Goal: Information Seeking & Learning: Compare options

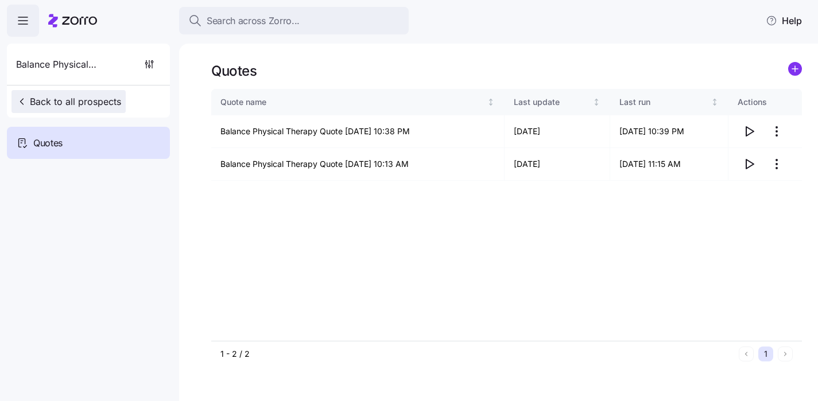
click at [47, 96] on span "Back to all prospects" at bounding box center [68, 102] width 105 height 14
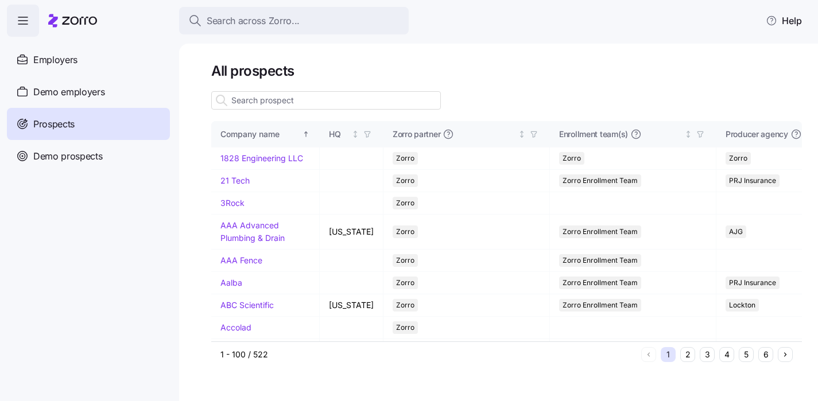
click at [266, 100] on input at bounding box center [326, 100] width 230 height 18
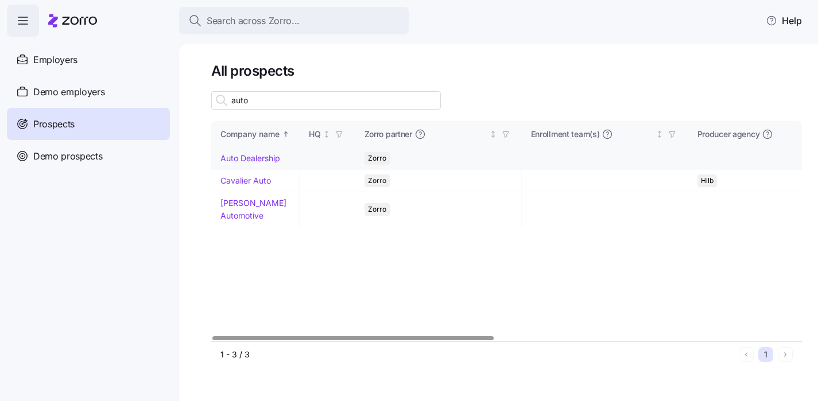
type input "auto"
click at [228, 160] on link "Auto Dealership" at bounding box center [250, 158] width 60 height 10
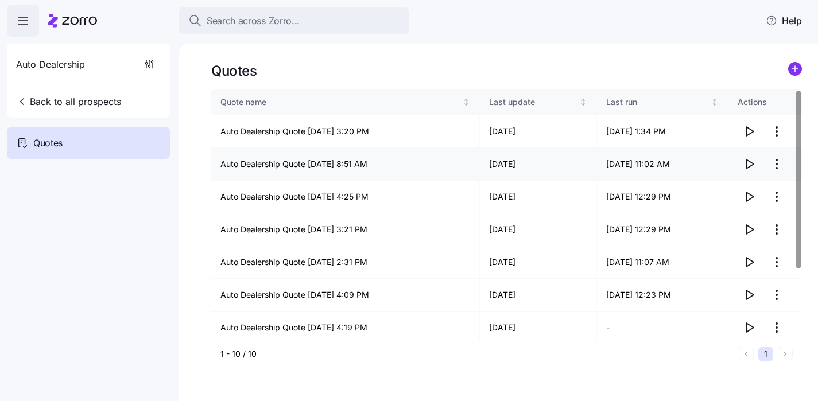
click at [746, 164] on icon "button" at bounding box center [749, 164] width 7 height 9
click at [13, 22] on span "button" at bounding box center [22, 20] width 31 height 31
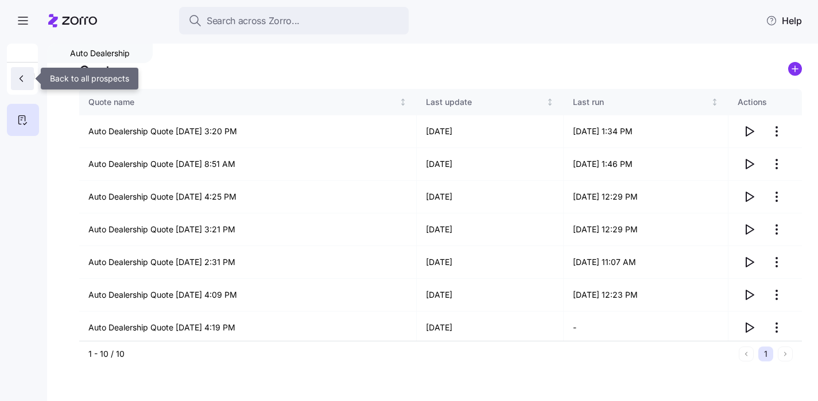
click at [25, 81] on icon "button" at bounding box center [20, 78] width 11 height 11
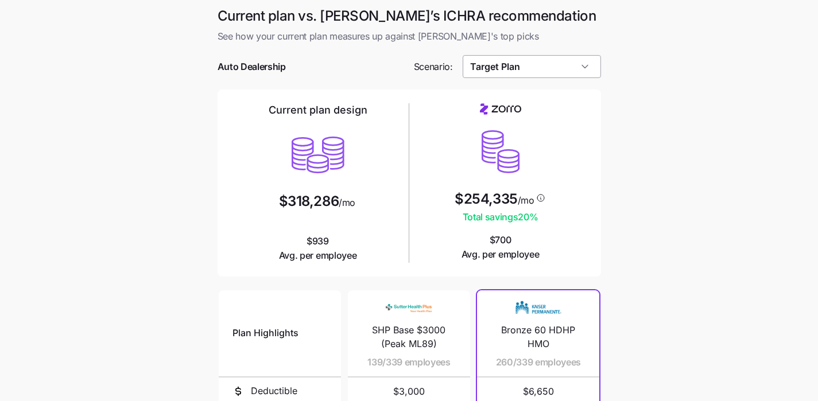
click at [538, 63] on input "Target Plan" at bounding box center [531, 66] width 138 height 23
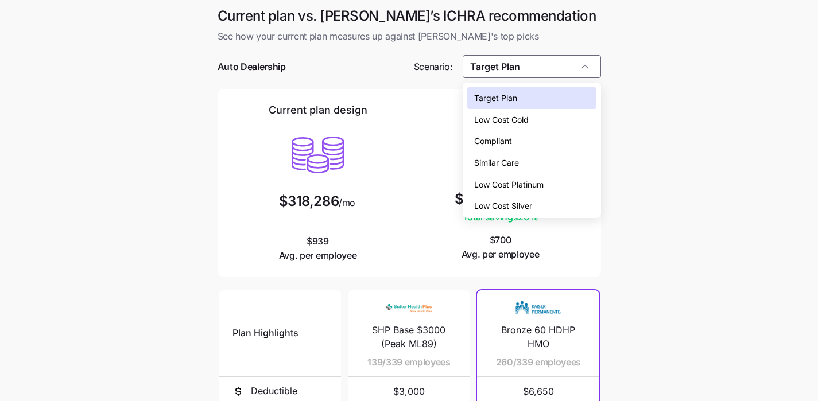
click at [537, 202] on div "Low Cost Silver" at bounding box center [531, 206] width 129 height 22
type input "Low Cost Silver"
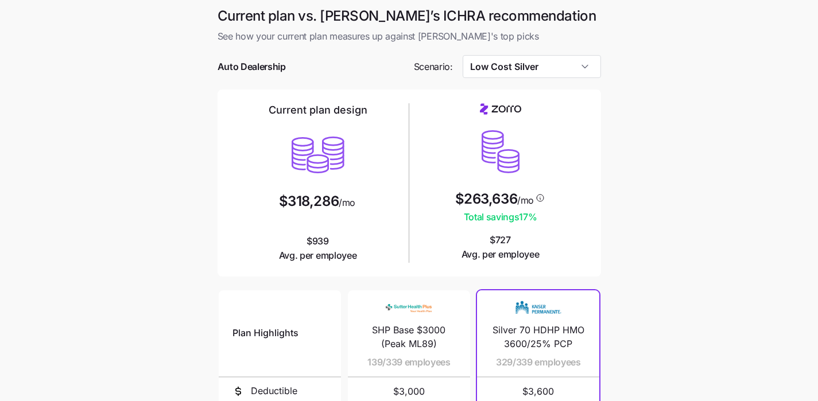
click at [709, 175] on main "Current plan vs. Zorro’s ICHRA recommendation See how your current plan measure…" at bounding box center [409, 313] width 818 height 627
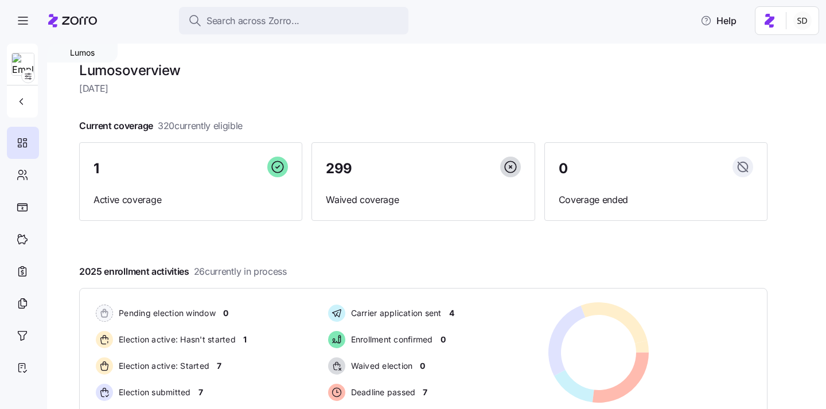
scroll to position [5, 0]
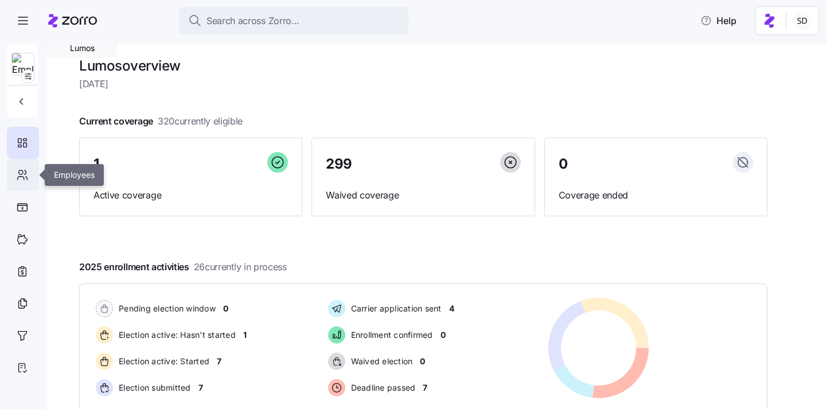
click at [21, 175] on icon at bounding box center [22, 175] width 13 height 14
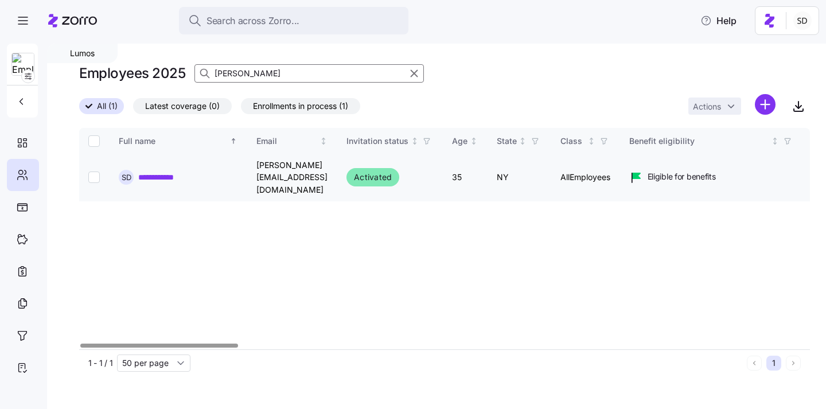
click at [149, 172] on link "**********" at bounding box center [164, 177] width 52 height 11
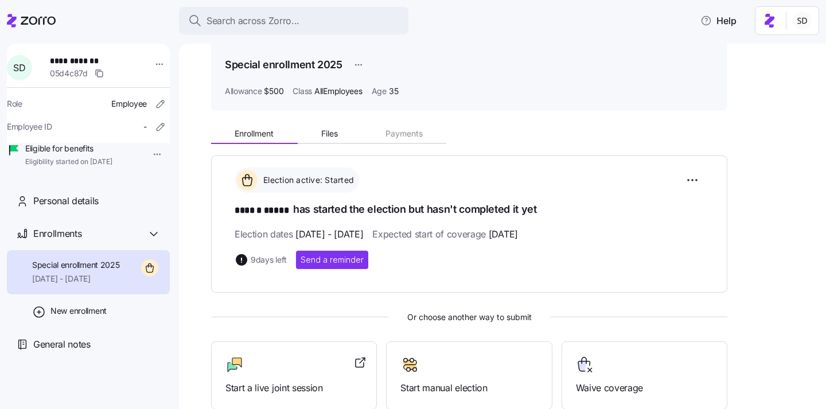
scroll to position [155, 0]
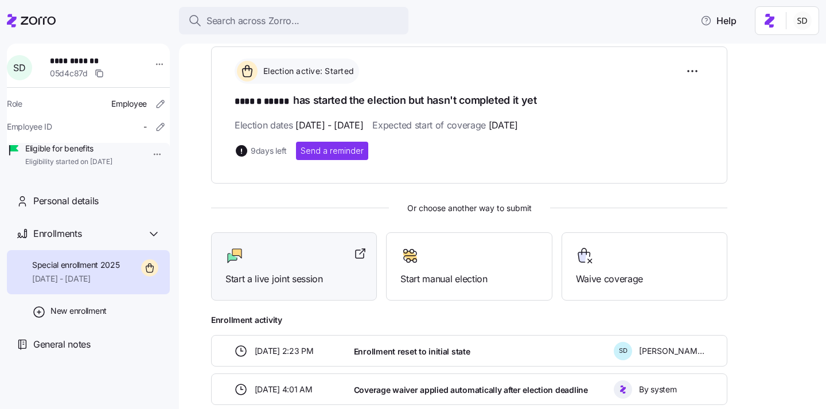
click at [283, 273] on span "Start a live joint session" at bounding box center [294, 279] width 137 height 14
click at [22, 30] on div at bounding box center [31, 21] width 49 height 32
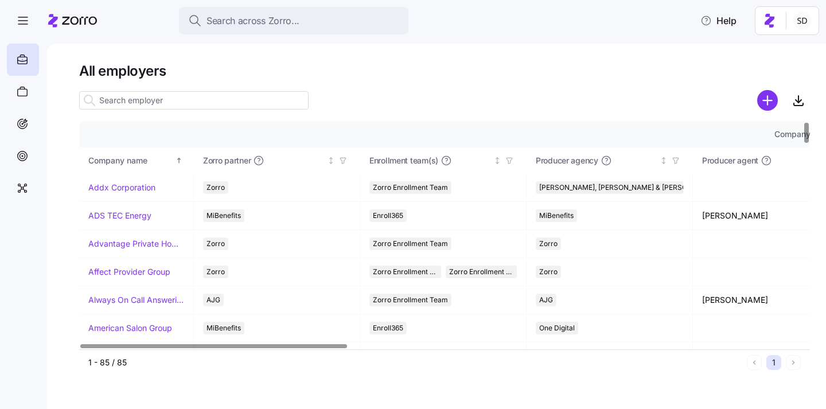
click at [177, 98] on input at bounding box center [194, 100] width 230 height 18
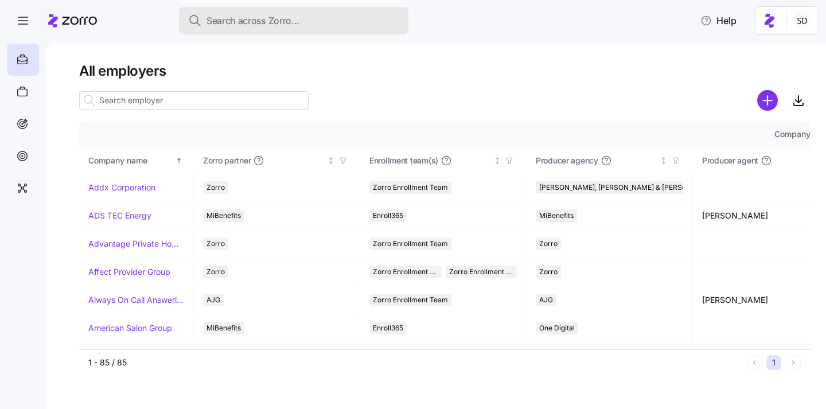
click at [235, 21] on span "Search across Zorro..." at bounding box center [253, 21] width 93 height 14
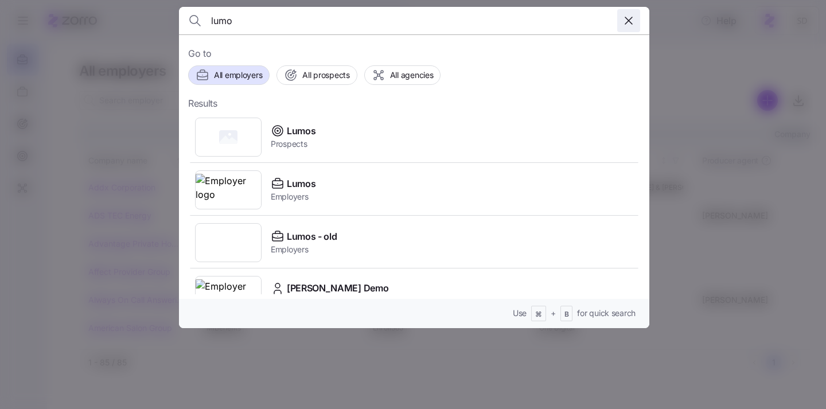
type input "lumo"
click at [624, 21] on icon "button" at bounding box center [629, 21] width 14 height 14
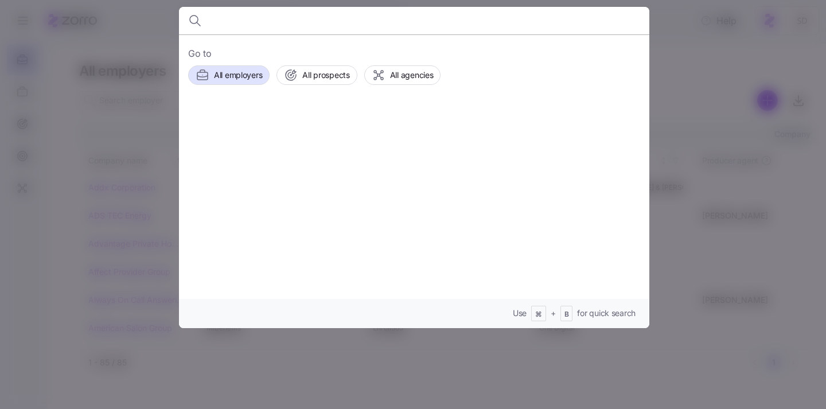
click at [127, 76] on div at bounding box center [413, 204] width 826 height 409
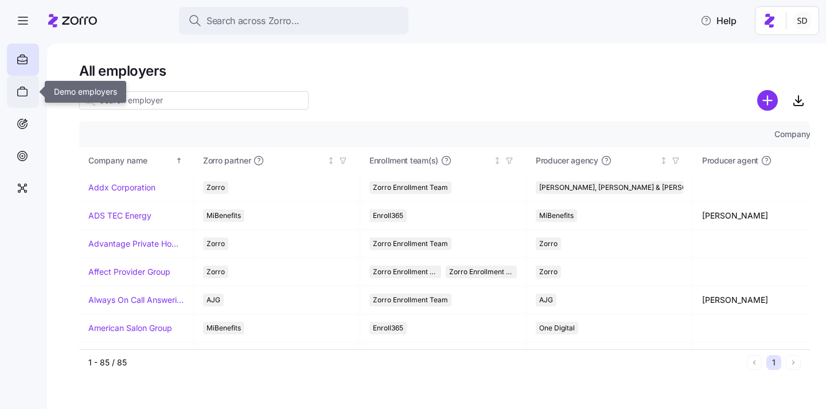
click at [21, 95] on icon at bounding box center [22, 92] width 13 height 14
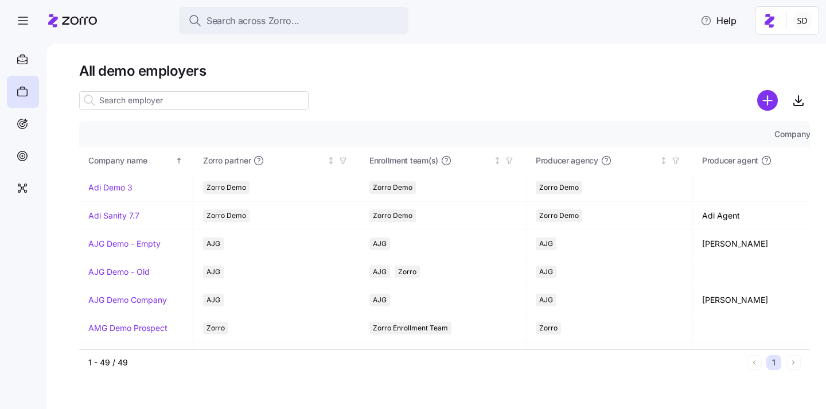
click at [154, 99] on input at bounding box center [194, 100] width 230 height 18
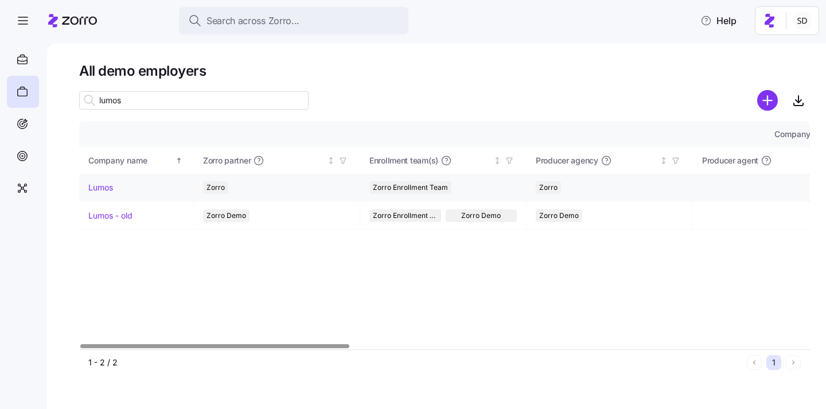
type input "lumos"
click at [91, 189] on link "Lumos" at bounding box center [100, 187] width 25 height 11
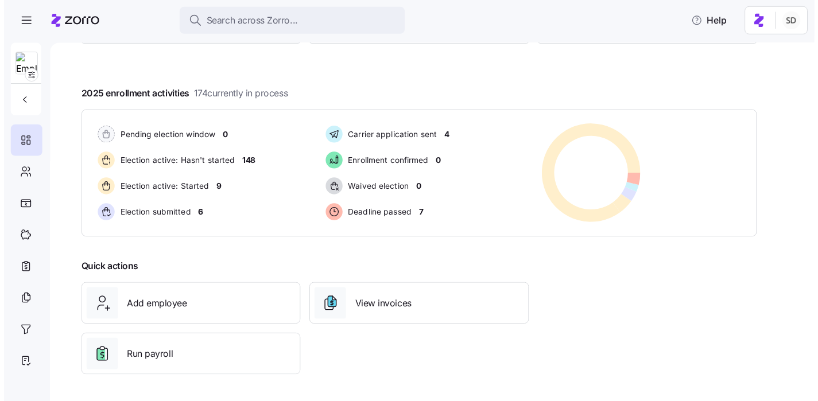
scroll to position [97, 0]
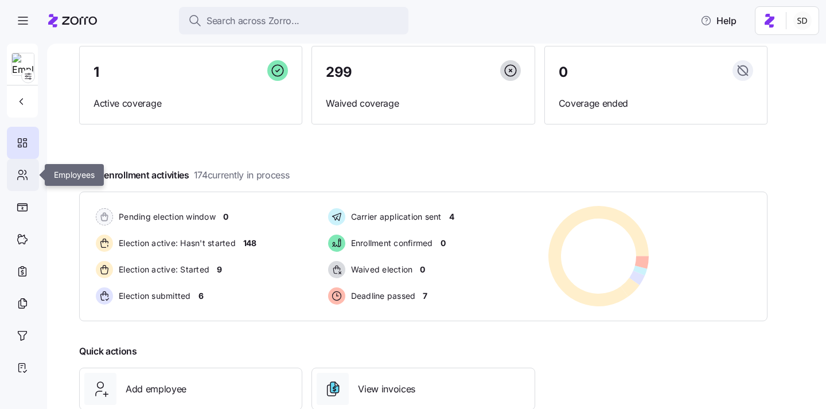
click at [36, 173] on div at bounding box center [23, 175] width 32 height 32
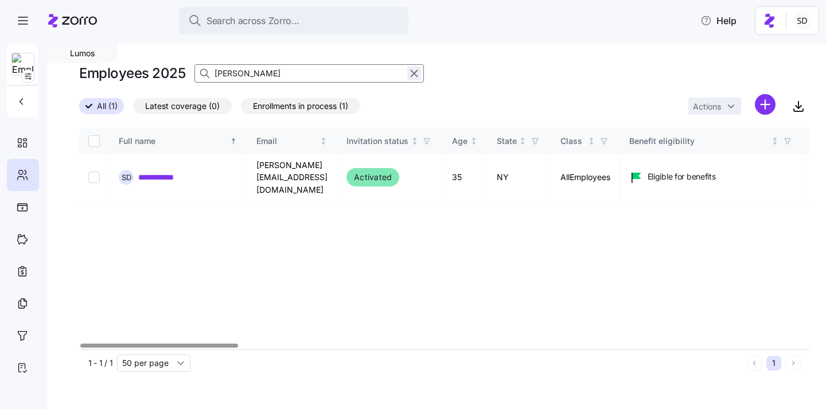
click at [420, 70] on button "button" at bounding box center [414, 74] width 14 height 14
click at [415, 67] on icon "button" at bounding box center [414, 74] width 13 height 14
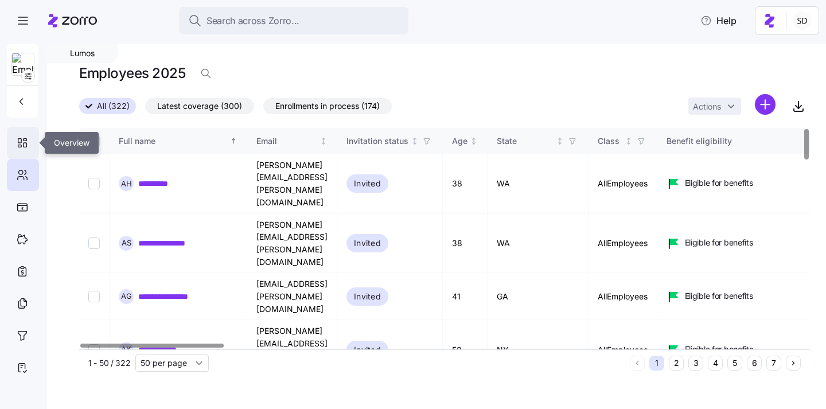
click at [29, 147] on div at bounding box center [23, 143] width 32 height 32
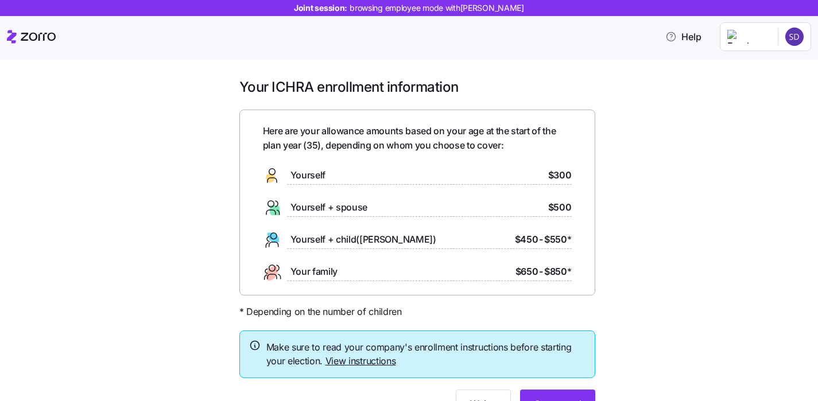
scroll to position [59, 0]
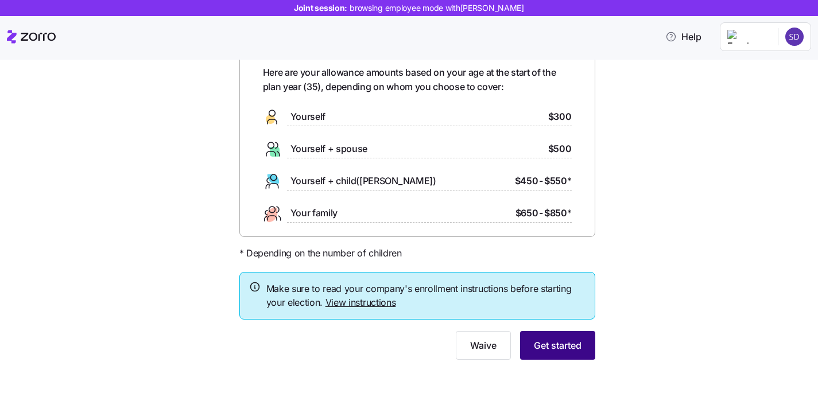
click at [542, 353] on button "Get started" at bounding box center [557, 345] width 75 height 29
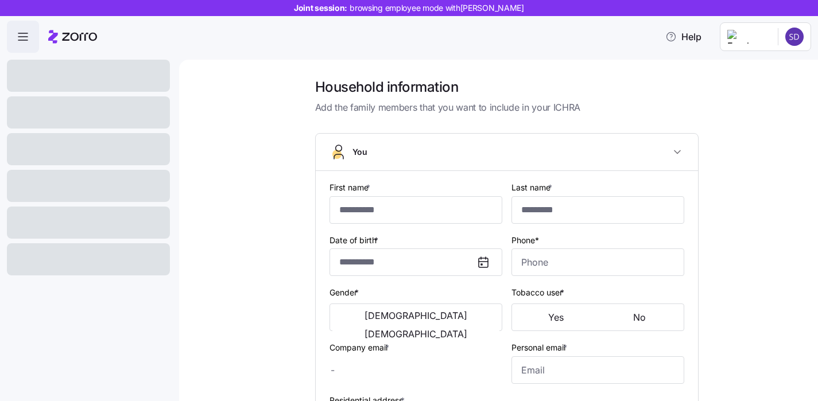
type input "******"
type input "*****"
type input "[PERSON_NAME][EMAIL_ADDRESS][DOMAIN_NAME]"
type input "[EMAIL_ADDRESS][DOMAIN_NAME]"
type input "**********"
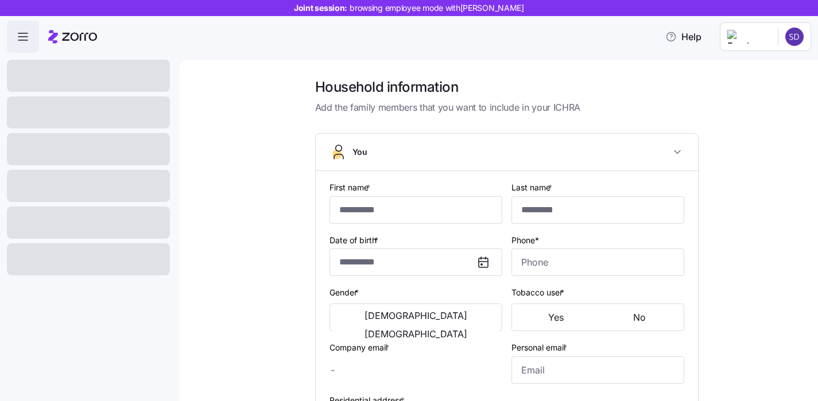
checkbox input "true"
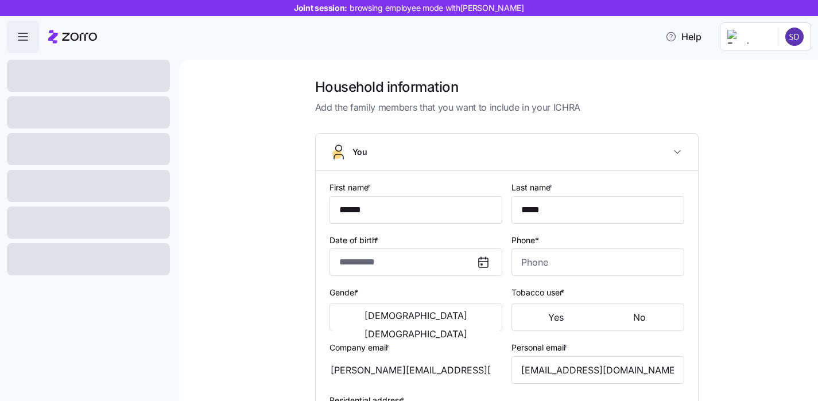
type input "**********"
type input "(718) 555-2211"
type input "US citizen"
type input "Married"
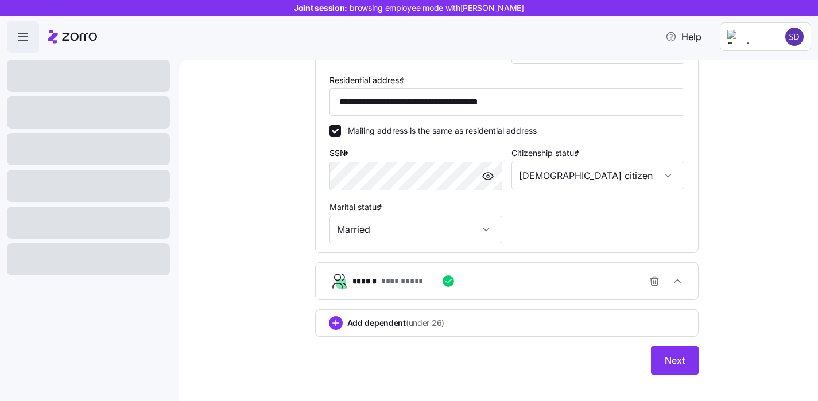
scroll to position [337, 0]
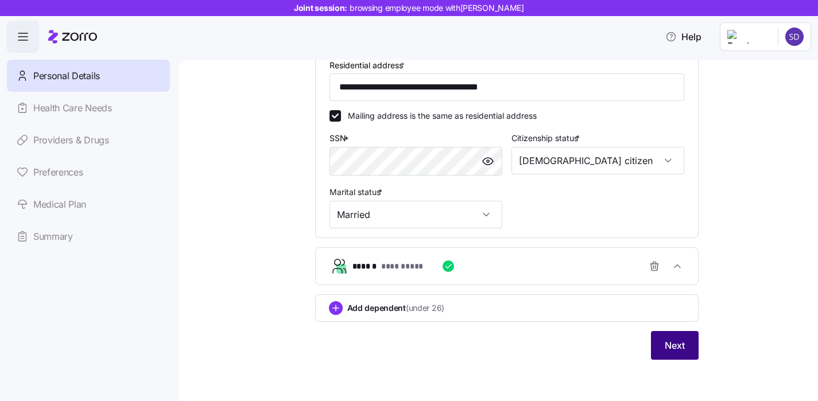
click at [670, 351] on span "Next" at bounding box center [674, 346] width 20 height 14
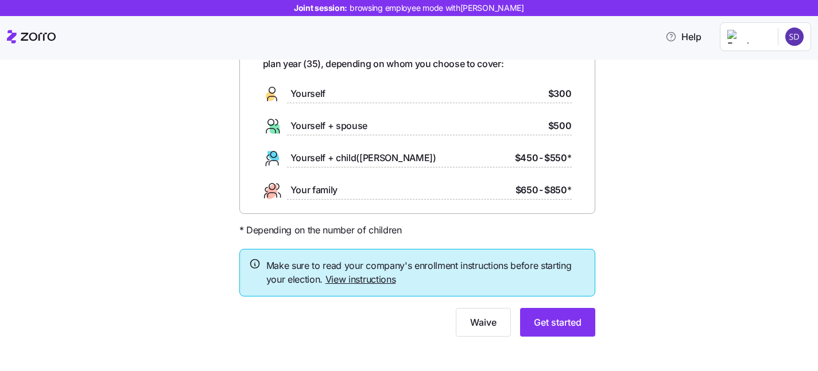
scroll to position [88, 0]
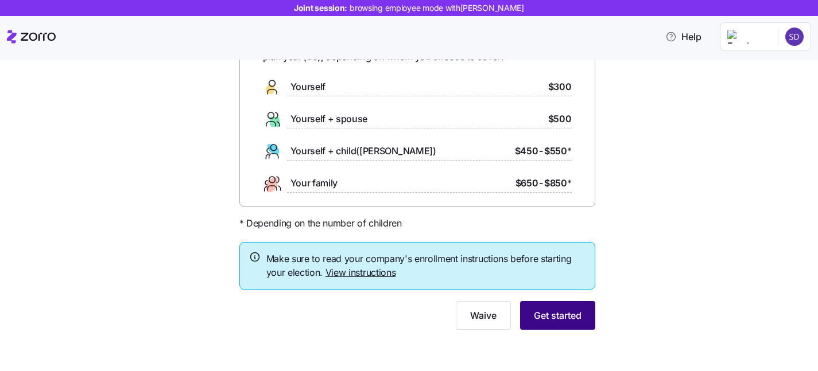
click at [547, 321] on span "Get started" at bounding box center [558, 316] width 48 height 14
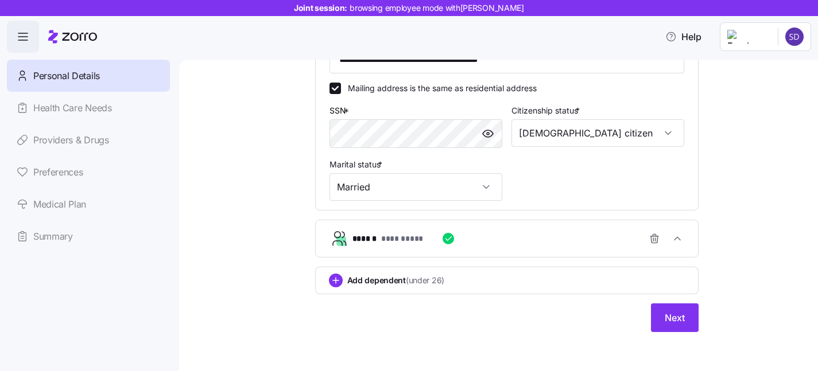
scroll to position [367, 0]
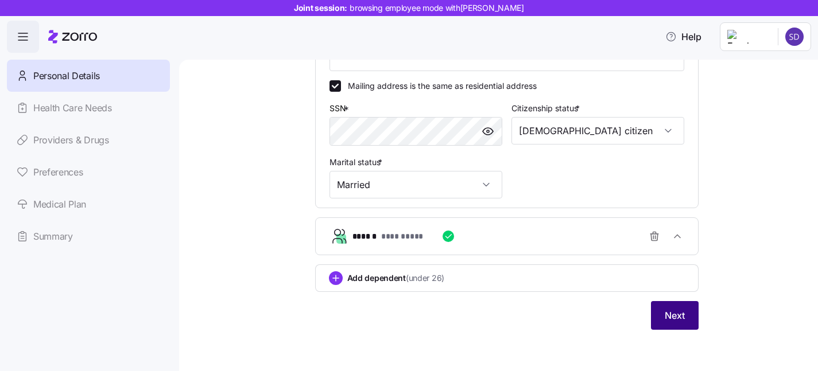
click at [673, 319] on span "Next" at bounding box center [674, 316] width 20 height 14
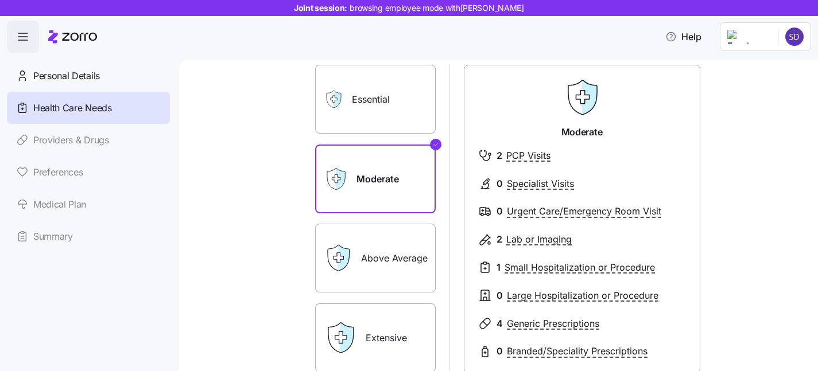
scroll to position [94, 0]
click at [370, 103] on label "Essential" at bounding box center [375, 98] width 121 height 69
click at [0, 0] on input "Essential" at bounding box center [0, 0] width 0 height 0
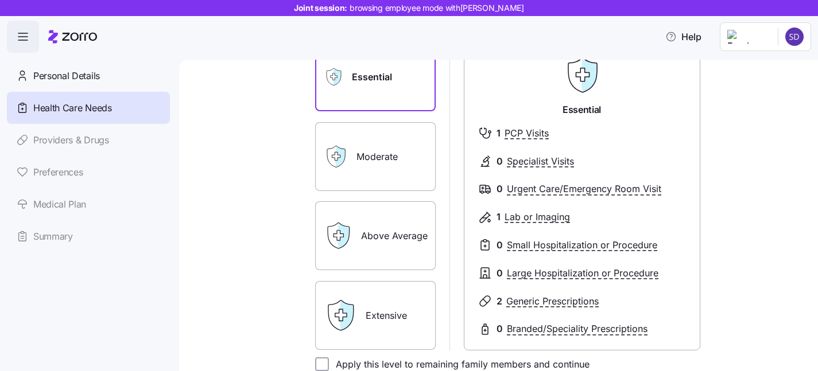
scroll to position [134, 0]
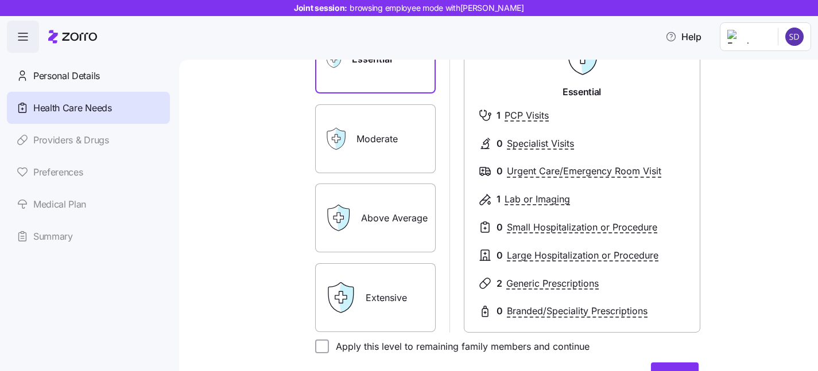
click at [418, 278] on label "Extensive" at bounding box center [375, 297] width 121 height 69
click at [0, 0] on input "Extensive" at bounding box center [0, 0] width 0 height 0
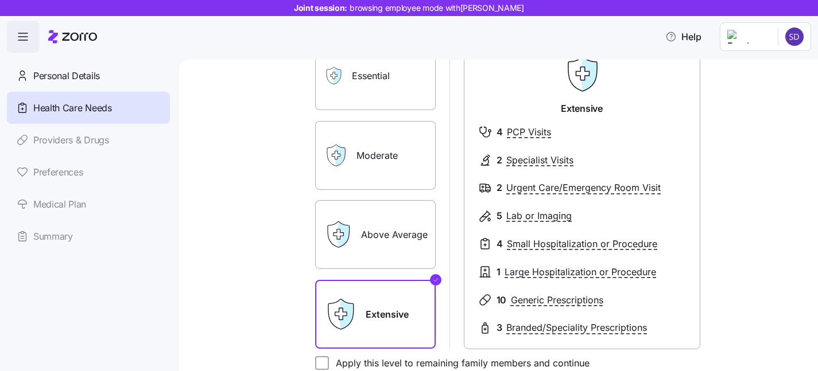
scroll to position [92, 0]
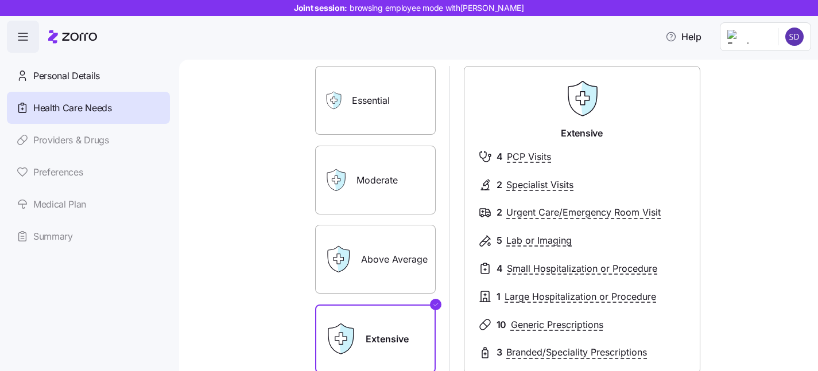
click at [377, 191] on label "Moderate" at bounding box center [375, 180] width 121 height 69
click at [0, 0] on input "Moderate" at bounding box center [0, 0] width 0 height 0
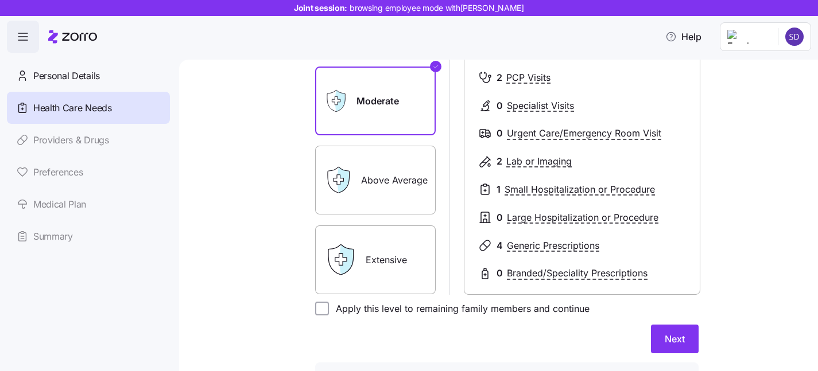
scroll to position [173, 0]
click at [676, 340] on span "Next" at bounding box center [674, 338] width 20 height 14
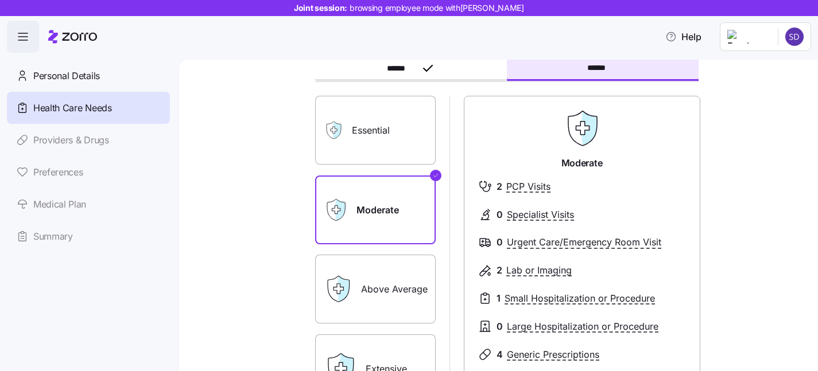
scroll to position [68, 0]
click at [366, 102] on label "Essential" at bounding box center [375, 129] width 121 height 69
click at [0, 0] on input "Essential" at bounding box center [0, 0] width 0 height 0
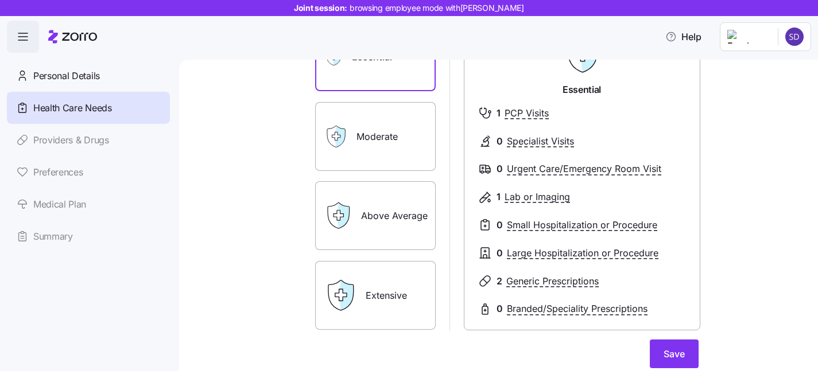
scroll to position [192, 0]
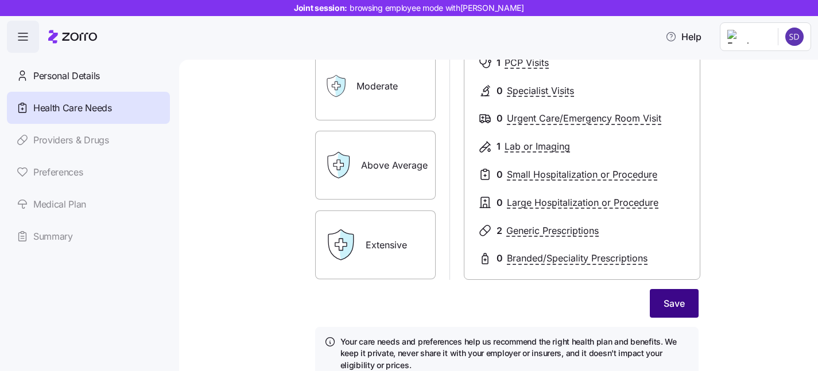
click at [673, 298] on span "Save" at bounding box center [673, 304] width 21 height 14
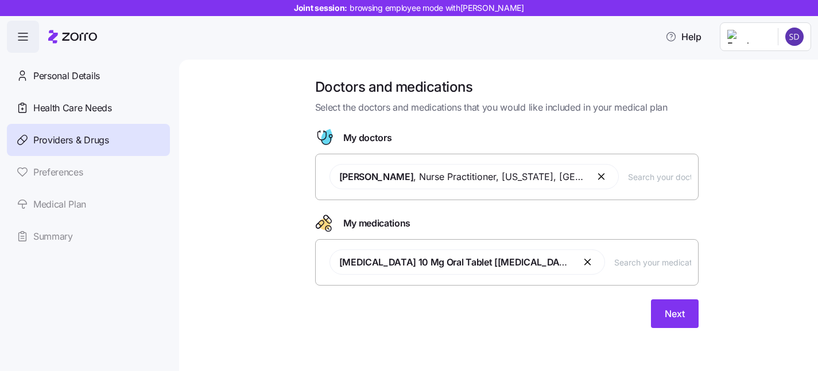
click at [628, 180] on input "text" at bounding box center [659, 176] width 63 height 13
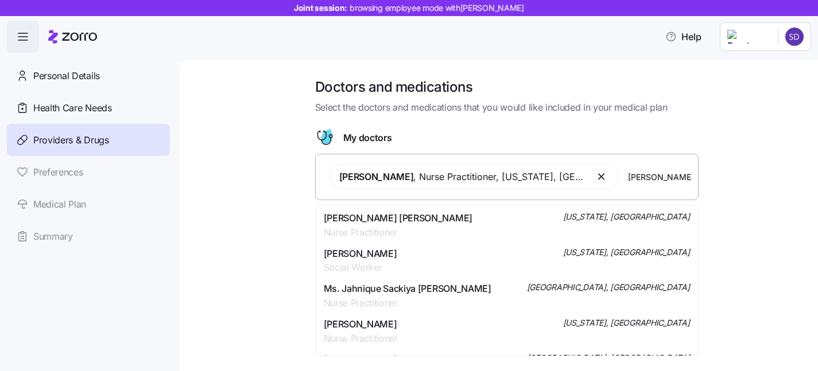
type input "johnson"
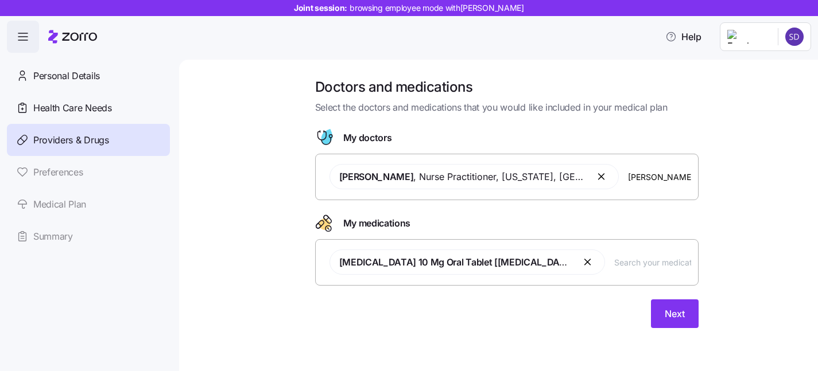
click at [753, 177] on div "Doctors and medications Select the doctors and medications that you would like …" at bounding box center [506, 210] width 590 height 264
click at [645, 180] on input "johnson" at bounding box center [659, 176] width 63 height 13
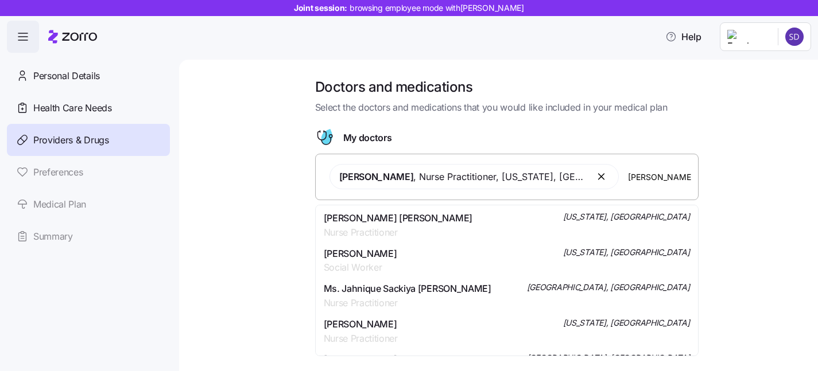
click at [645, 180] on input "johnson" at bounding box center [659, 176] width 63 height 13
click at [752, 203] on div "Doctors and medications Select the doctors and medications that you would like …" at bounding box center [506, 210] width 590 height 264
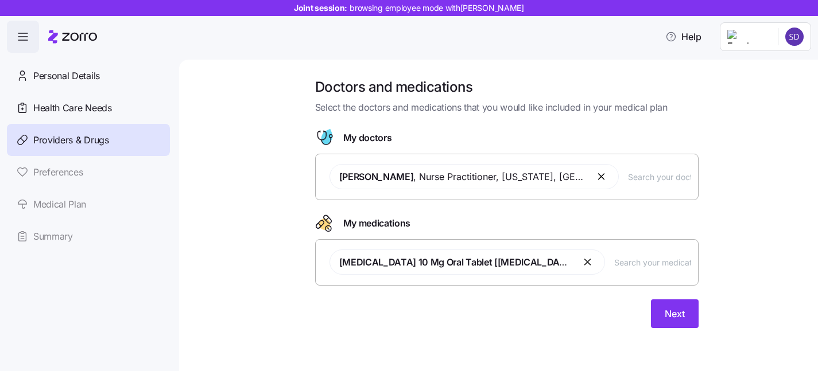
click at [614, 266] on input "text" at bounding box center [652, 262] width 77 height 13
click at [672, 311] on span "Next" at bounding box center [674, 314] width 20 height 14
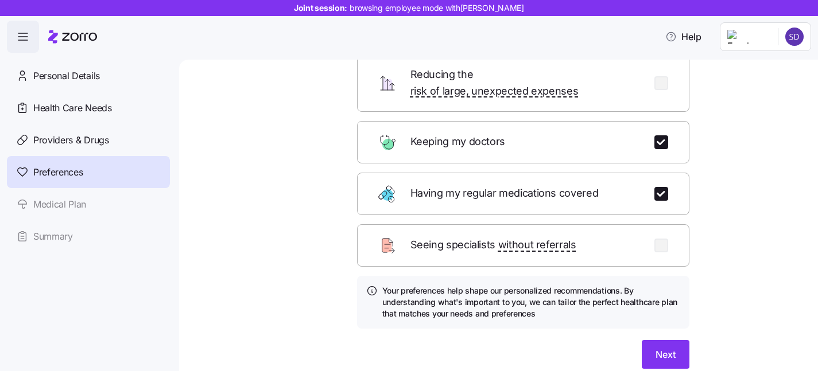
scroll to position [126, 0]
click at [668, 347] on span "Next" at bounding box center [665, 354] width 20 height 14
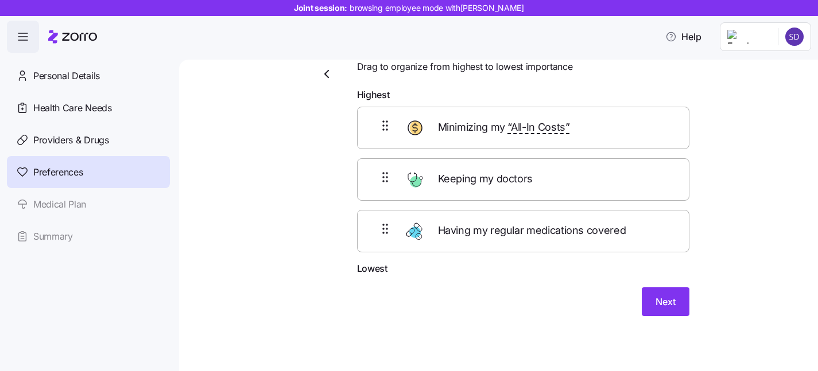
scroll to position [40, 0]
click at [664, 306] on span "Next" at bounding box center [665, 303] width 20 height 14
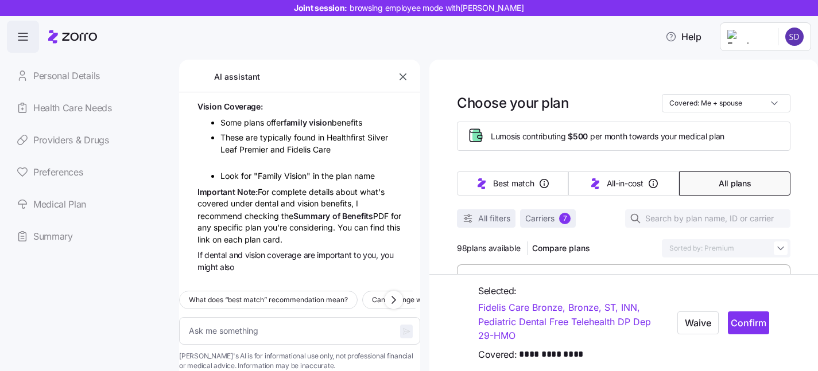
scroll to position [233, 0]
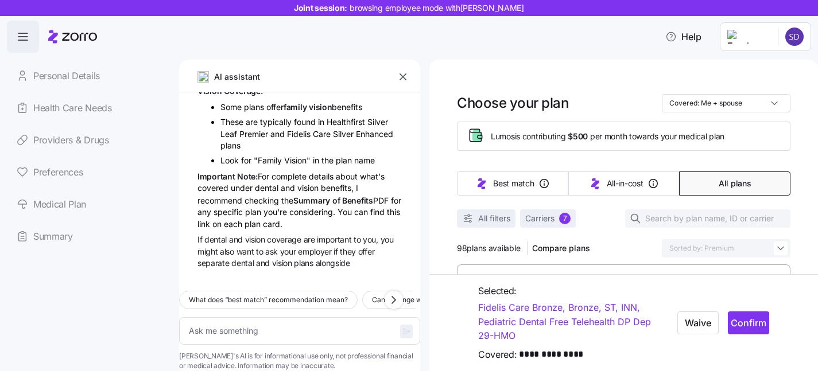
type textarea "x"
click at [403, 76] on icon "button" at bounding box center [402, 76] width 11 height 11
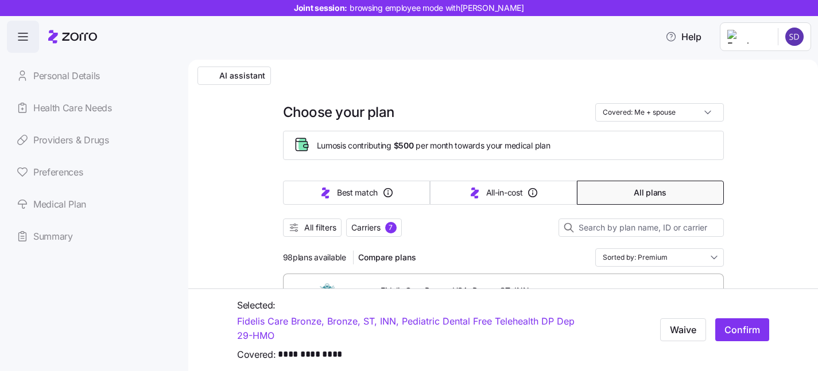
scroll to position [6, 0]
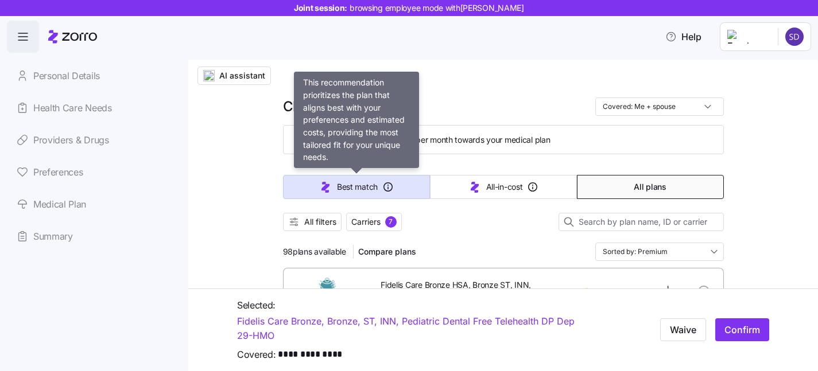
click at [334, 184] on button "Best match" at bounding box center [356, 187] width 147 height 24
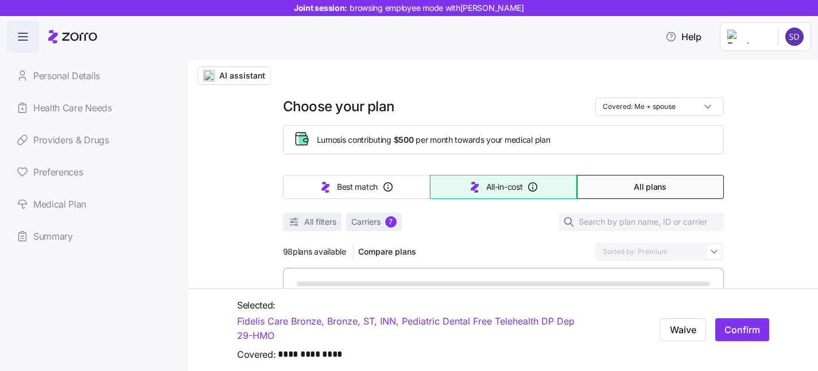
type input "Sorted by: Best match"
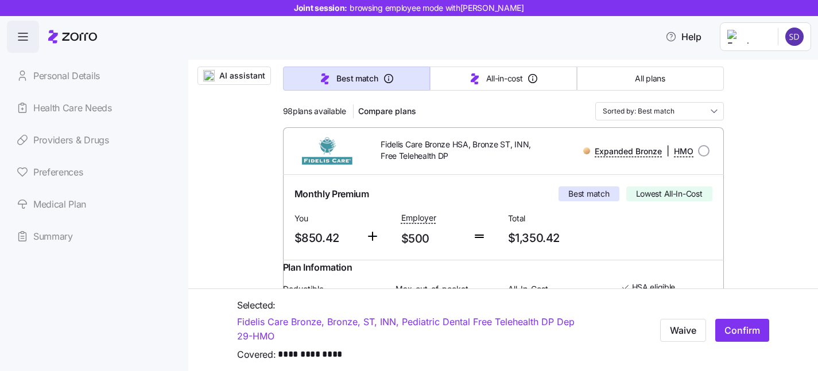
scroll to position [154, 0]
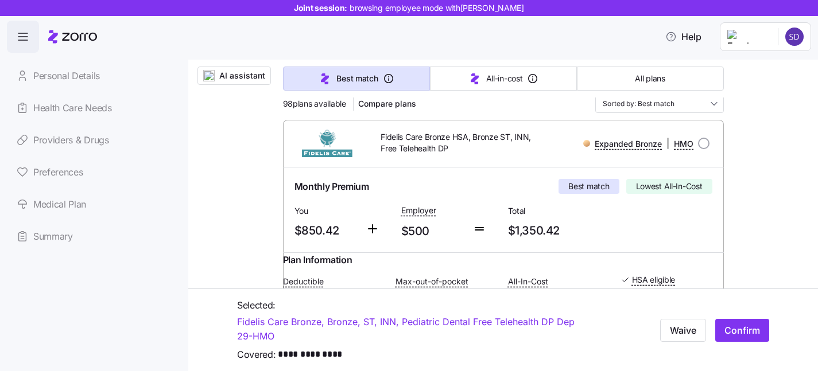
drag, startPoint x: 280, startPoint y: 103, endPoint x: 348, endPoint y: 104, distance: 67.7
click at [212, 77] on img "button" at bounding box center [208, 75] width 11 height 11
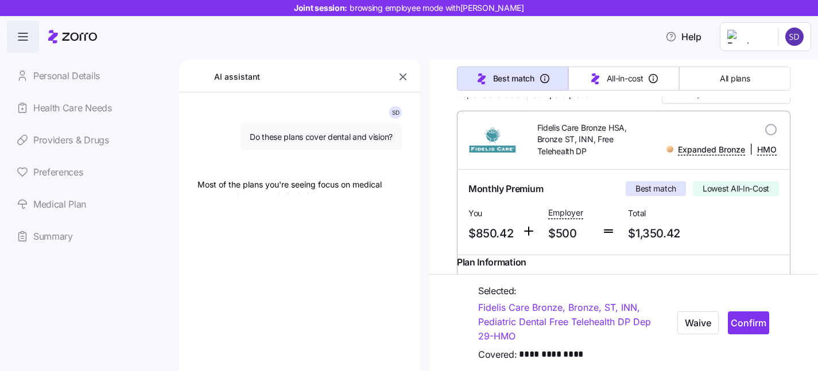
type textarea "x"
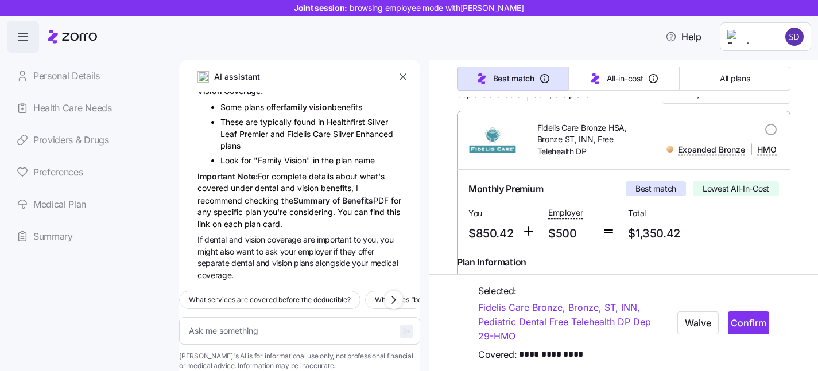
scroll to position [158, 0]
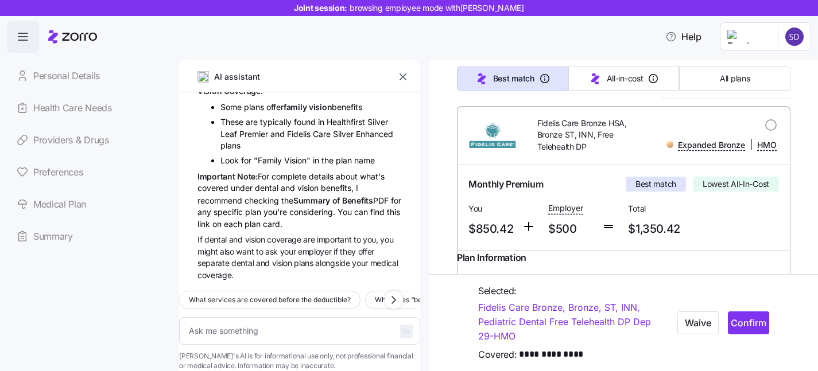
click at [395, 75] on button "button" at bounding box center [403, 77] width 16 height 16
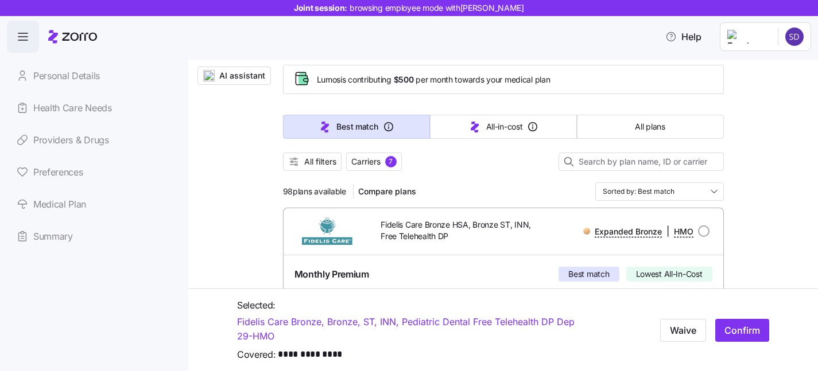
scroll to position [50, 0]
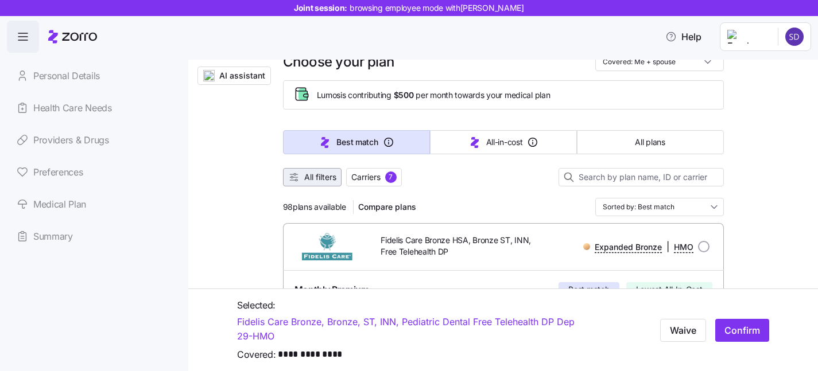
click at [310, 178] on span "All filters" at bounding box center [320, 177] width 32 height 11
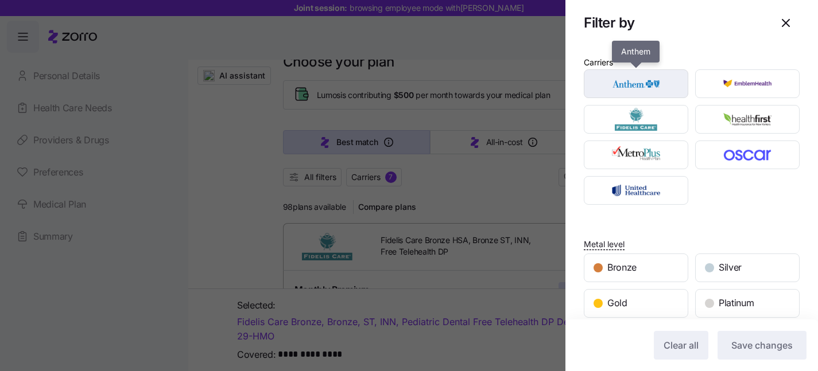
click at [639, 92] on img "button" at bounding box center [636, 83] width 84 height 23
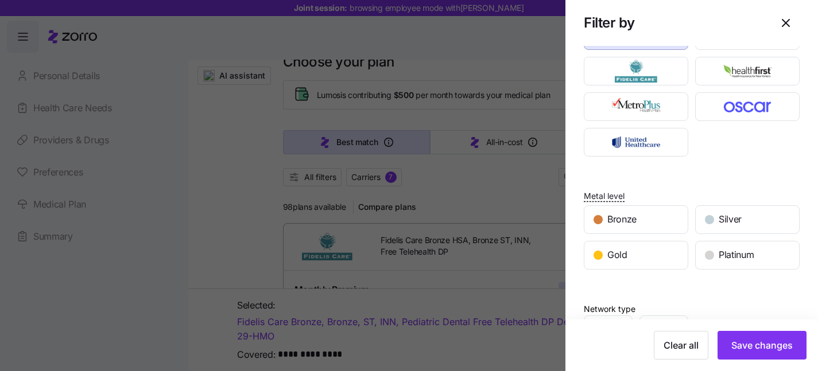
scroll to position [50, 0]
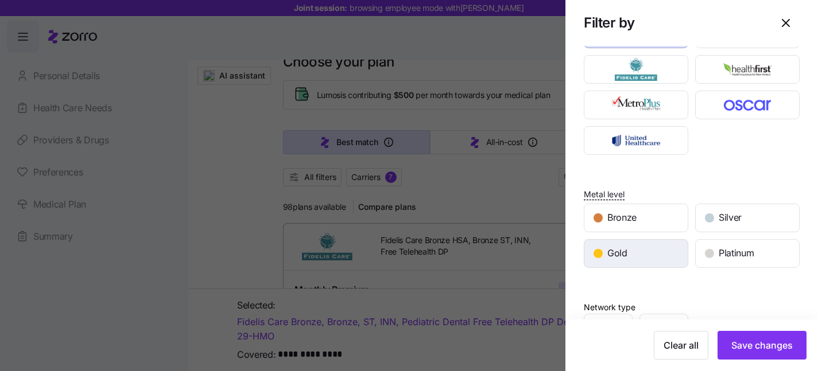
click at [661, 259] on div "Gold" at bounding box center [635, 254] width 103 height 28
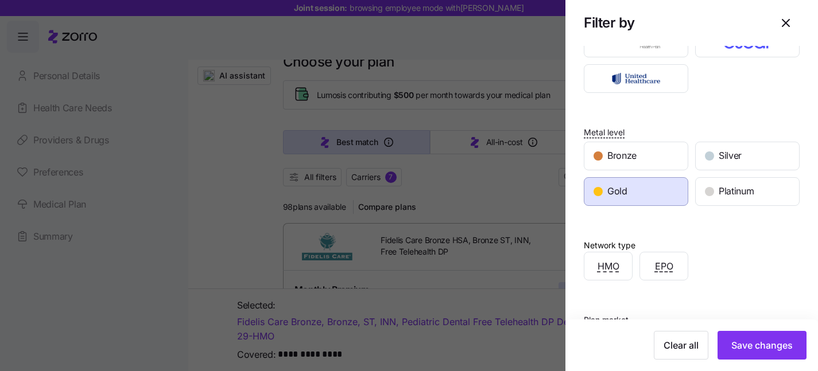
scroll to position [115, 0]
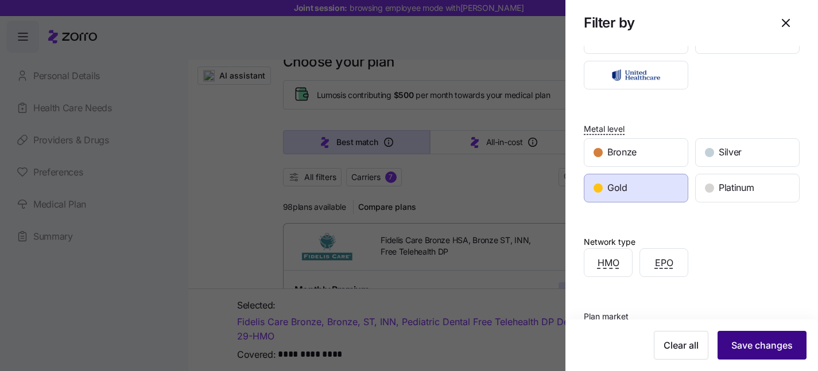
click at [751, 337] on button "Save changes" at bounding box center [761, 345] width 89 height 29
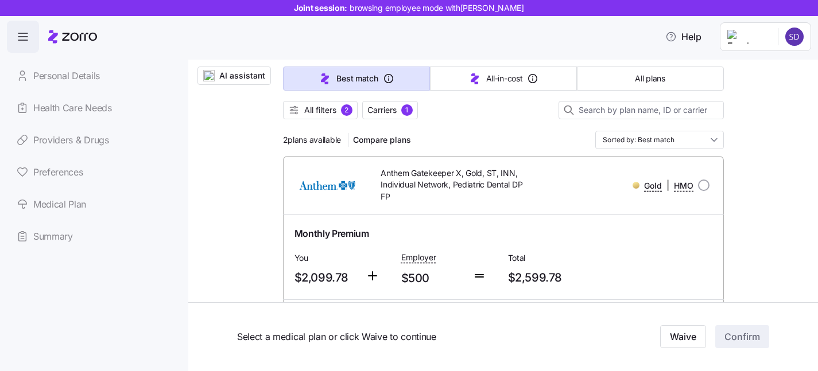
scroll to position [117, 0]
click at [703, 185] on input "radio" at bounding box center [703, 185] width 11 height 11
radio input "true"
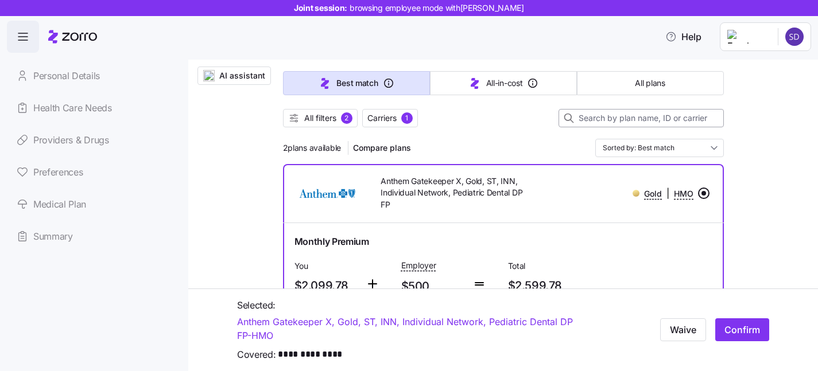
scroll to position [110, 0]
click at [367, 144] on span "Compare plans" at bounding box center [382, 147] width 58 height 11
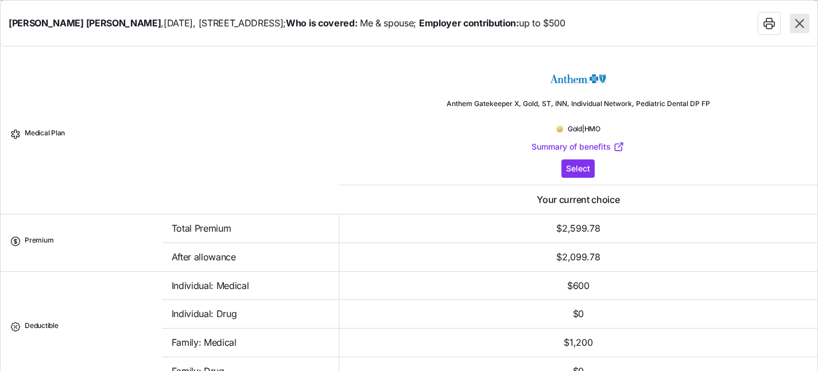
click at [796, 20] on icon "button" at bounding box center [799, 23] width 9 height 9
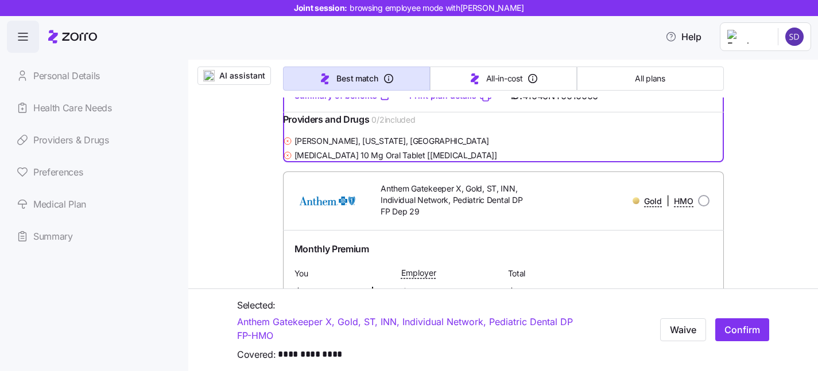
scroll to position [459, 0]
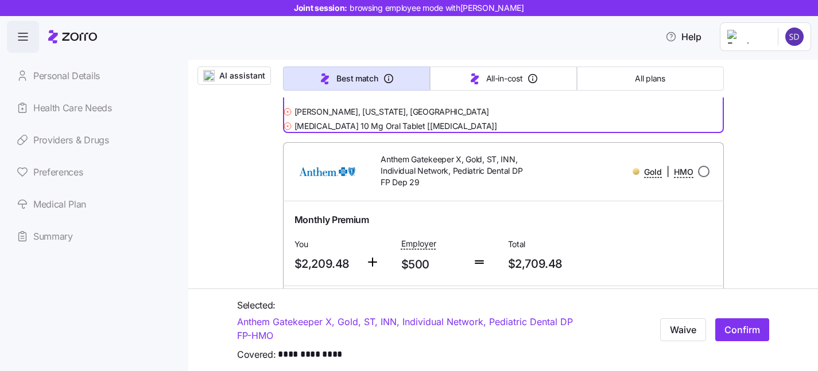
click at [706, 177] on input "radio" at bounding box center [703, 171] width 11 height 11
radio input "true"
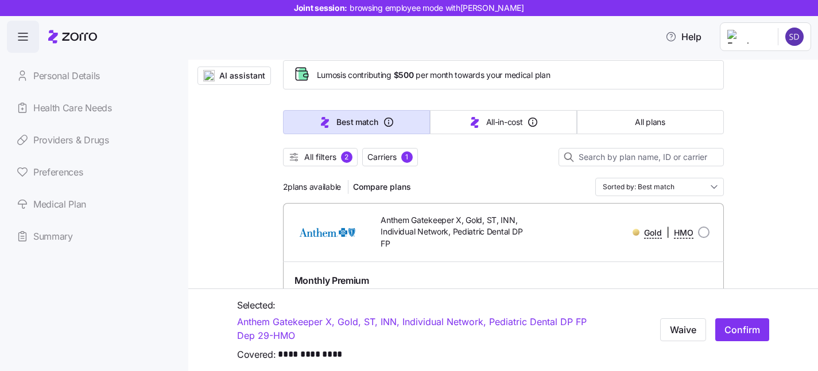
scroll to position [71, 0]
click at [347, 163] on button "All filters 2" at bounding box center [320, 156] width 75 height 18
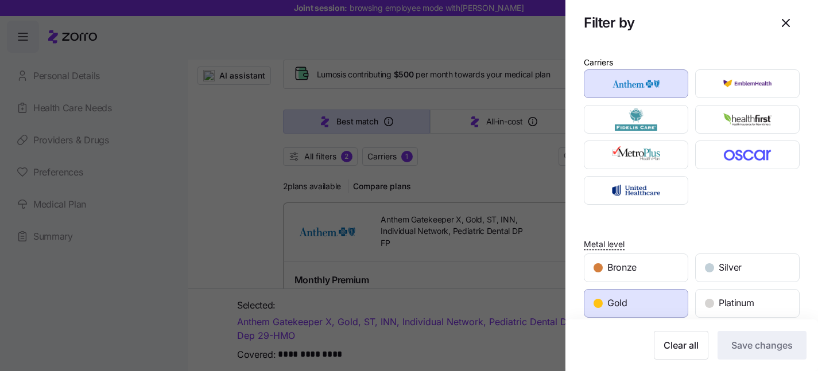
click at [667, 306] on div "Gold" at bounding box center [635, 304] width 103 height 28
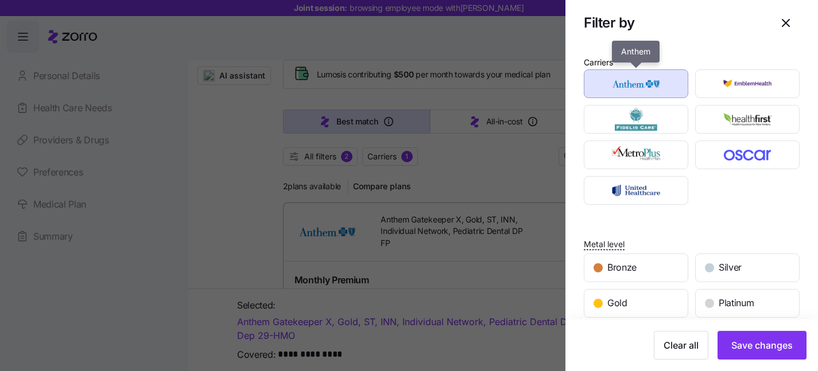
click at [659, 85] on img "button" at bounding box center [636, 83] width 84 height 23
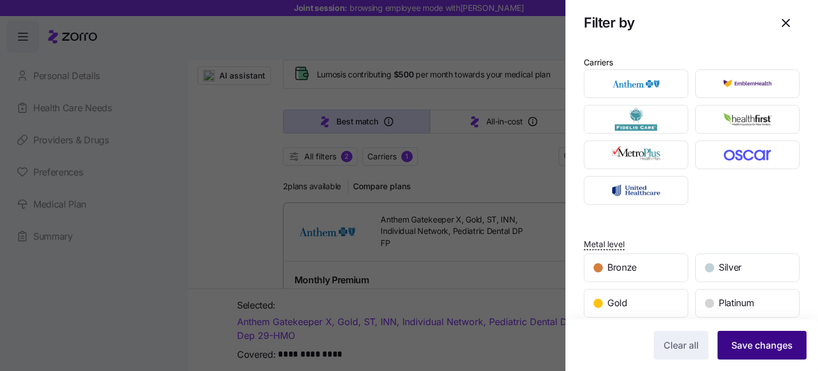
click at [771, 351] on span "Save changes" at bounding box center [761, 346] width 61 height 14
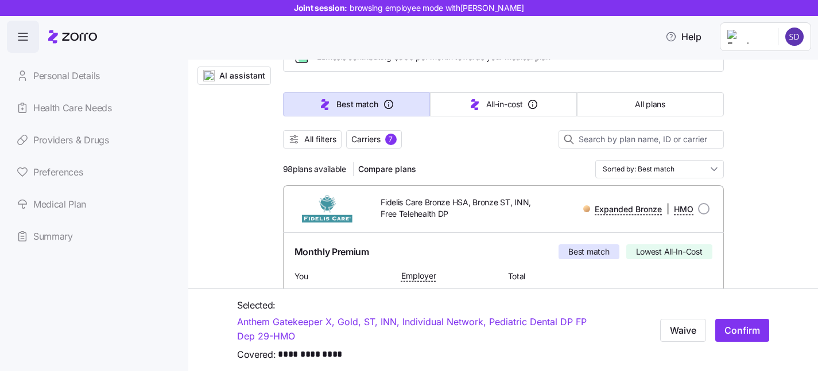
scroll to position [103, 0]
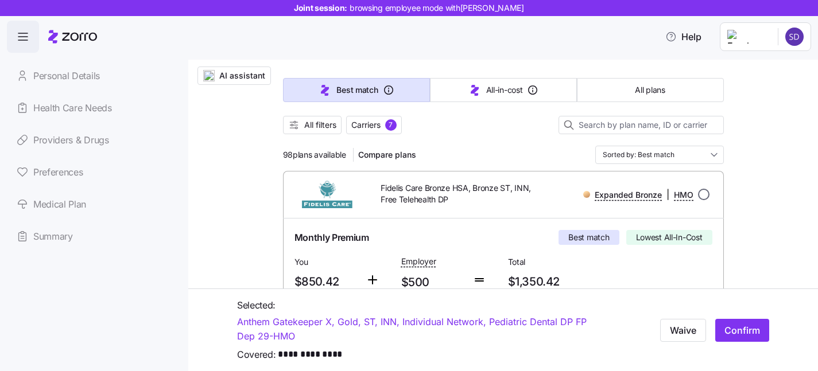
click at [704, 197] on input "radio" at bounding box center [703, 194] width 11 height 11
radio input "true"
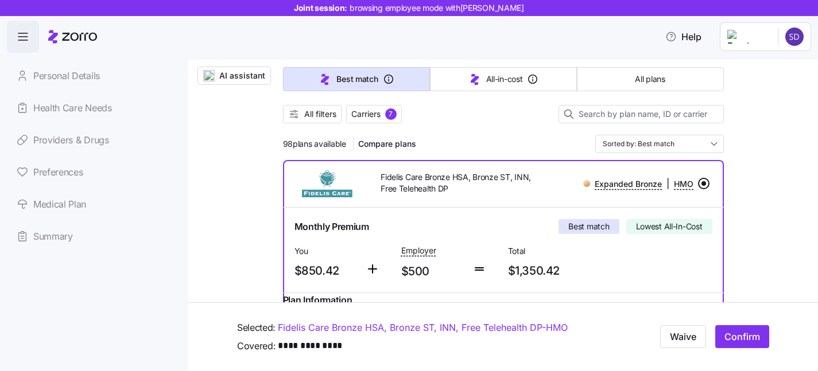
scroll to position [112, 0]
click at [395, 143] on span "Compare plans" at bounding box center [387, 144] width 58 height 11
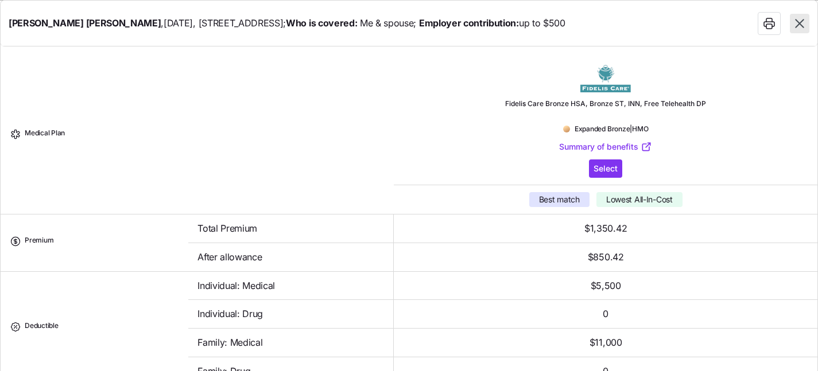
click at [796, 26] on icon "button" at bounding box center [799, 23] width 9 height 9
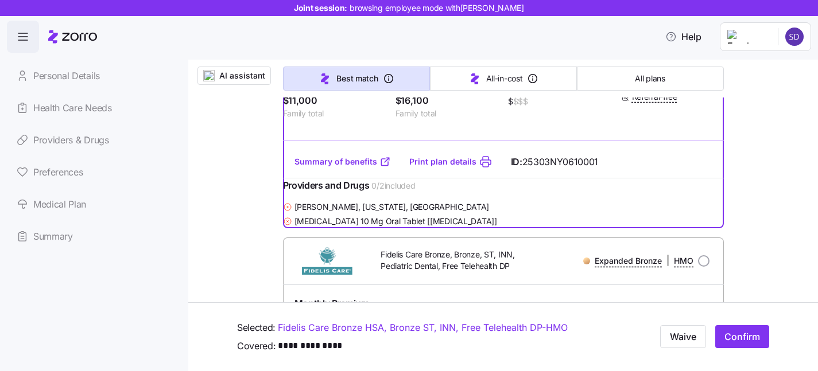
scroll to position [353, 0]
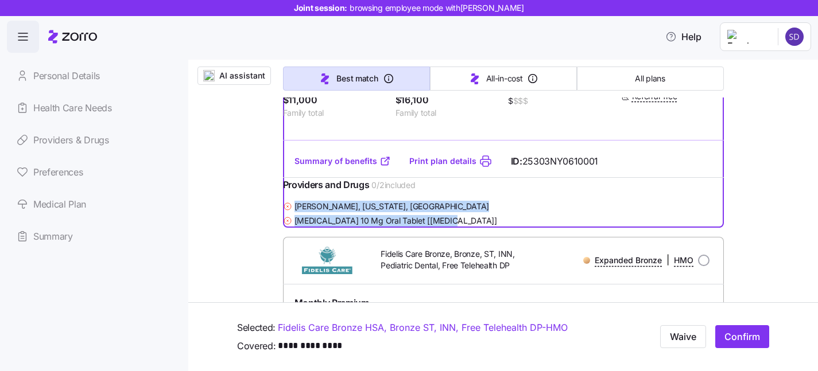
drag, startPoint x: 289, startPoint y: 224, endPoint x: 445, endPoint y: 247, distance: 157.3
click at [445, 228] on div "Candace Johnson , New York, NY Atorvastatin 10 Mg Oral Tablet [lipitor]" at bounding box center [503, 213] width 441 height 29
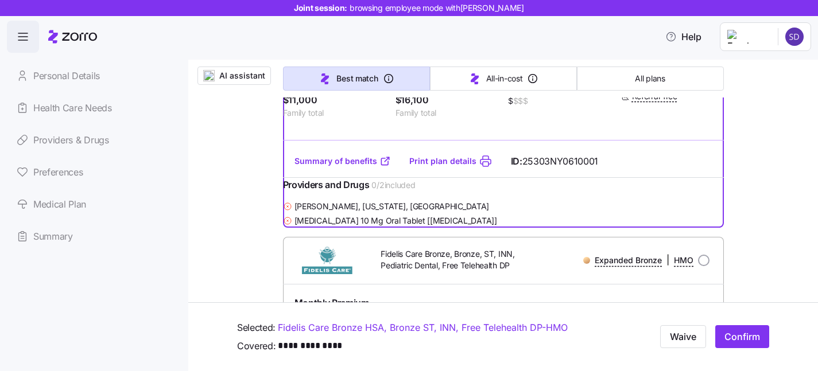
click at [523, 228] on div "Atorvastatin 10 Mg Oral Tablet [lipitor]" at bounding box center [503, 220] width 441 height 14
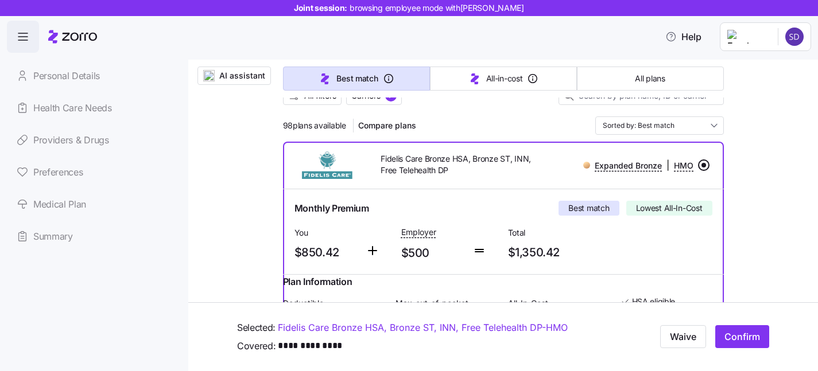
scroll to position [131, 0]
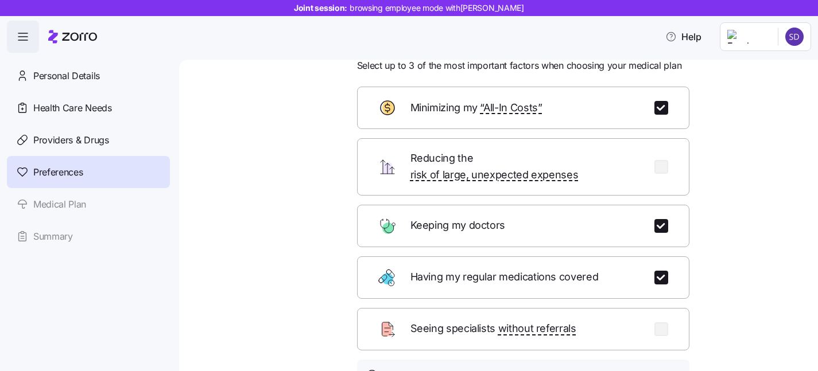
scroll to position [107, 0]
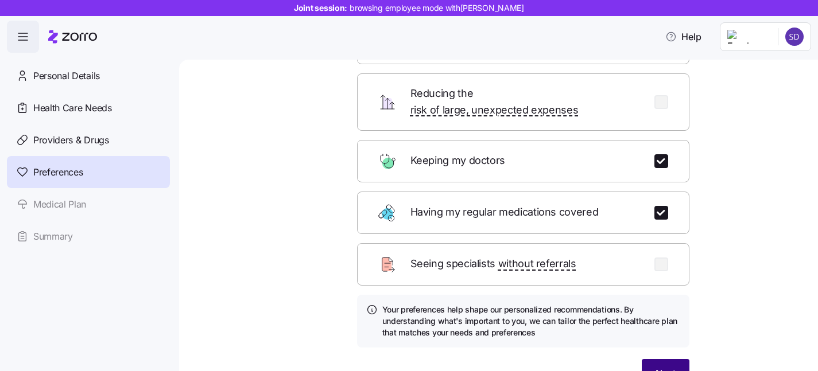
click at [669, 367] on span "Next" at bounding box center [665, 374] width 20 height 14
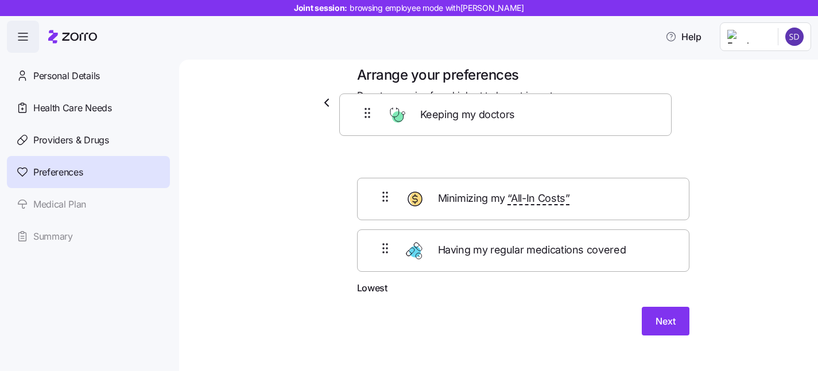
scroll to position [0, 0]
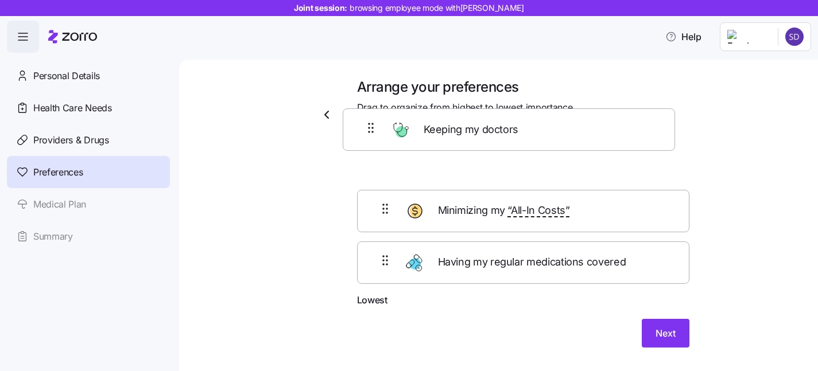
drag, startPoint x: 566, startPoint y: 181, endPoint x: 551, endPoint y: 127, distance: 56.0
click at [551, 127] on div "Arrange your preferences Drag to organize from highest to lowest importance Hig…" at bounding box center [523, 219] width 351 height 283
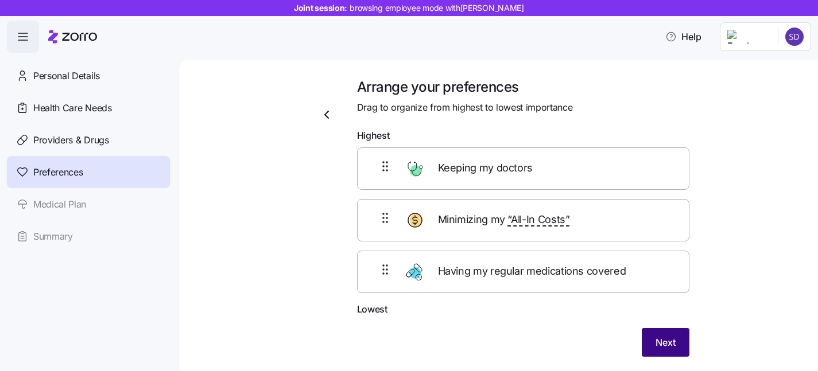
click at [679, 340] on button "Next" at bounding box center [666, 342] width 48 height 29
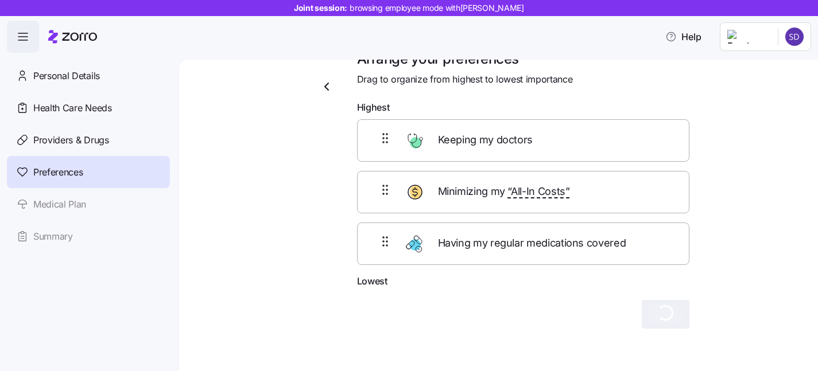
scroll to position [30, 0]
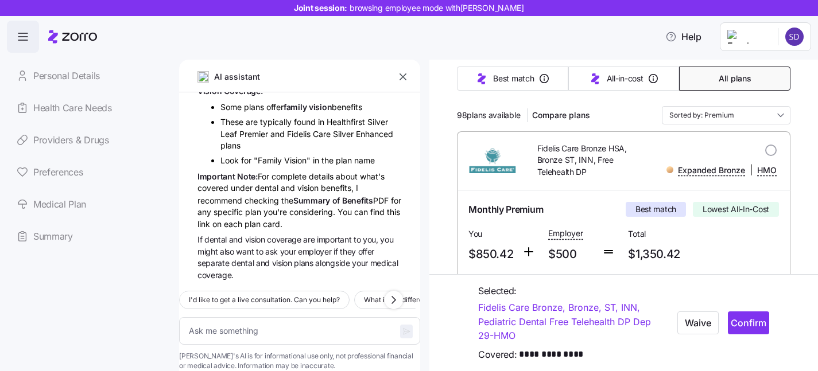
scroll to position [127, 0]
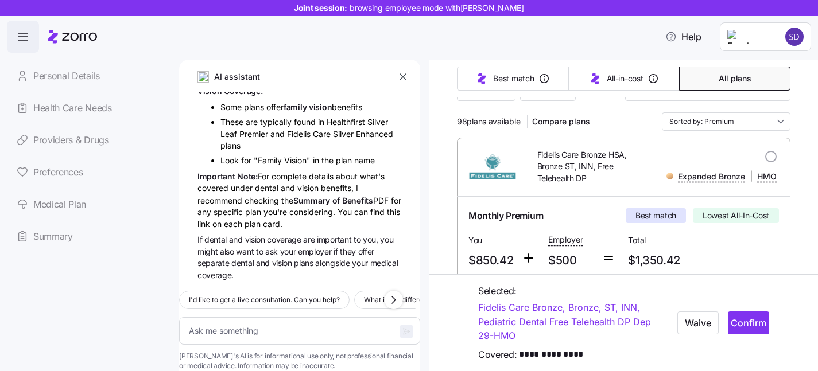
click at [398, 73] on icon "button" at bounding box center [402, 76] width 11 height 11
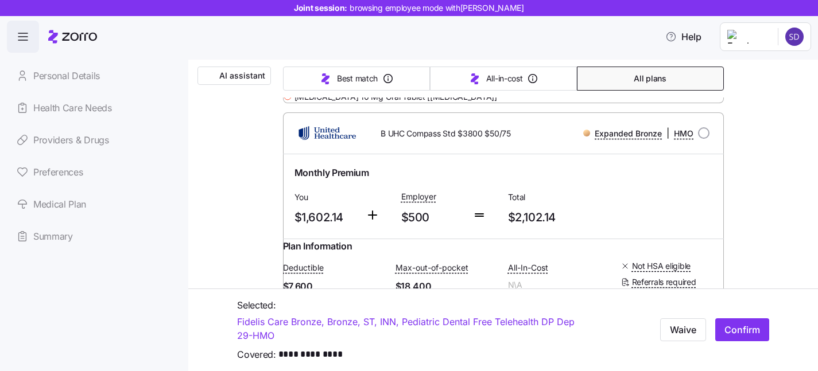
scroll to position [9932, 0]
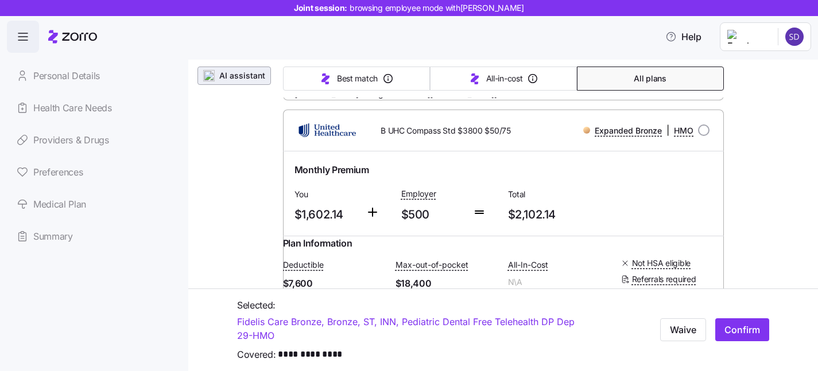
click at [216, 78] on span "AI assistant" at bounding box center [234, 75] width 63 height 11
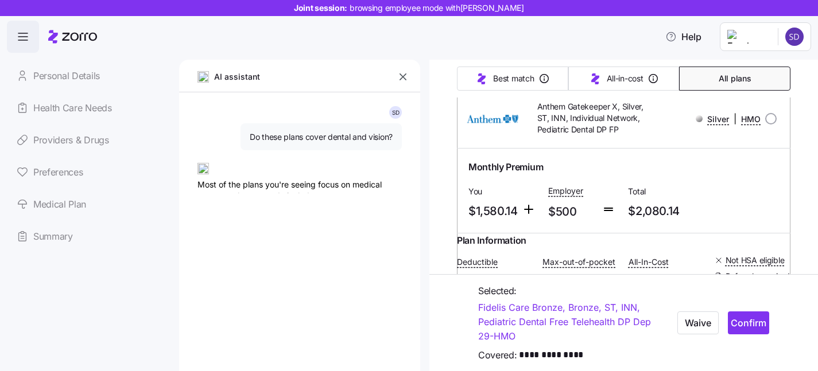
type textarea "x"
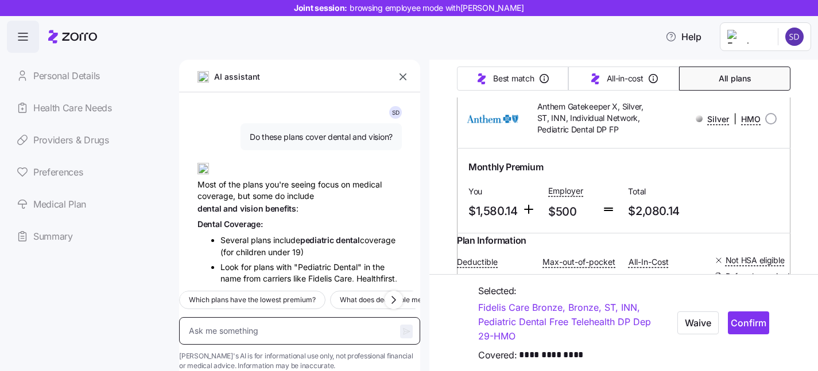
click at [276, 317] on textarea at bounding box center [299, 331] width 241 height 28
click at [405, 82] on button "button" at bounding box center [403, 77] width 16 height 16
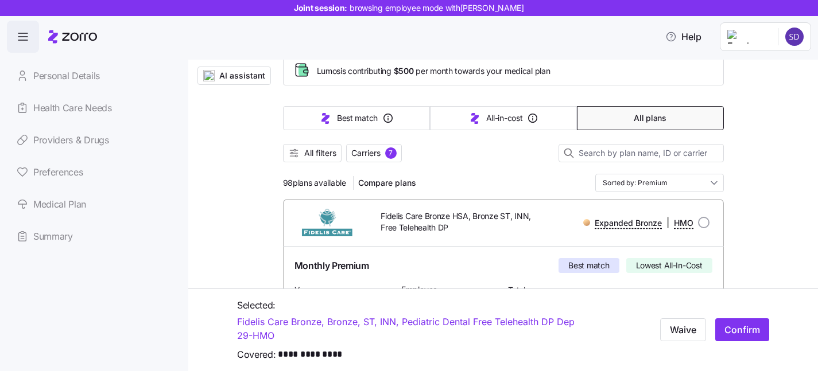
scroll to position [84, 0]
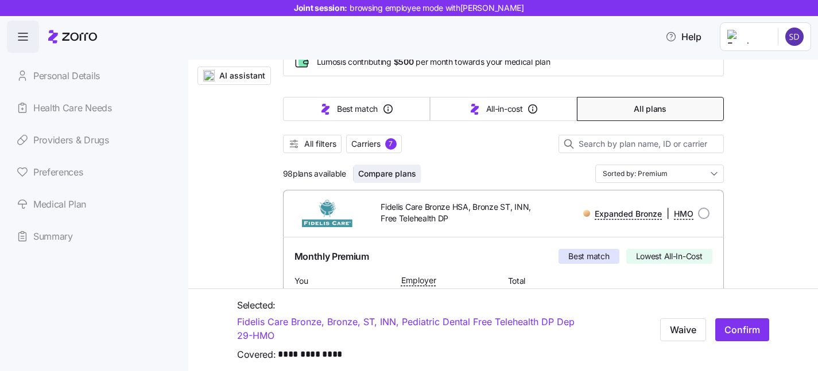
click at [380, 178] on span "Compare plans" at bounding box center [387, 173] width 58 height 11
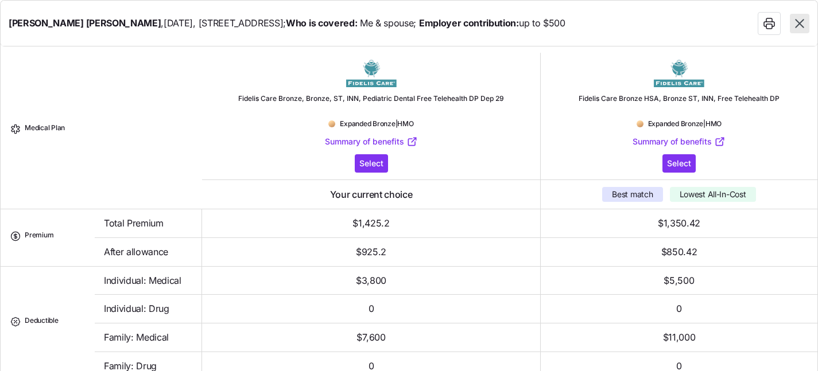
scroll to position [0, 0]
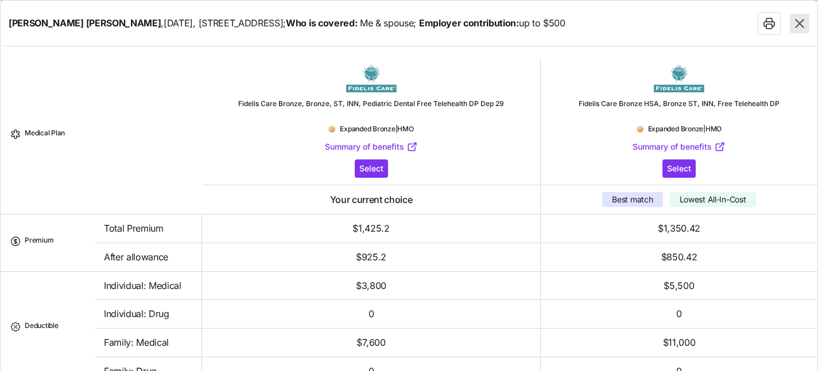
click at [802, 22] on icon "button" at bounding box center [799, 23] width 15 height 15
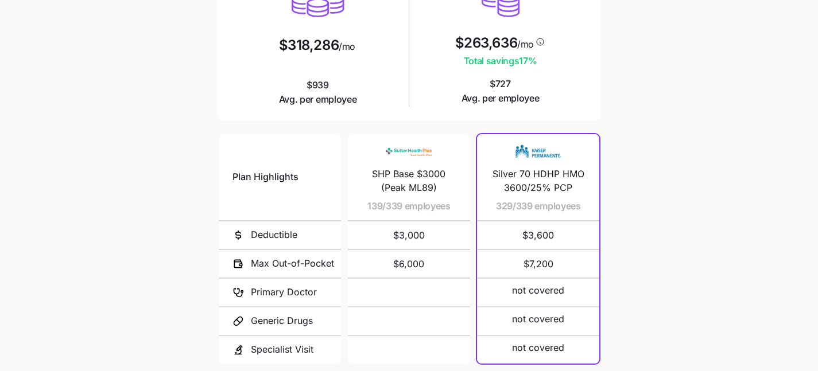
scroll to position [203, 0]
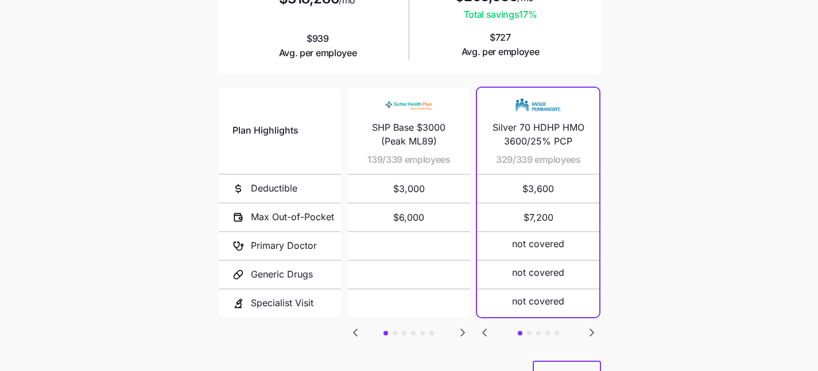
click at [465, 329] on icon "Go to next slide" at bounding box center [463, 333] width 14 height 14
click at [354, 332] on icon "Go to previous slide" at bounding box center [355, 333] width 14 height 14
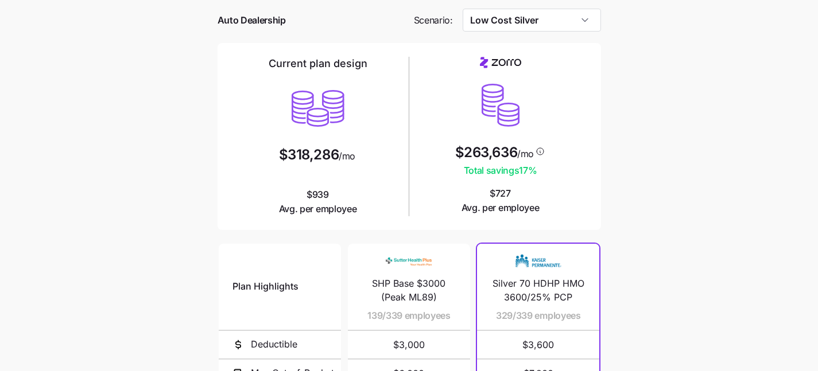
scroll to position [48, 0]
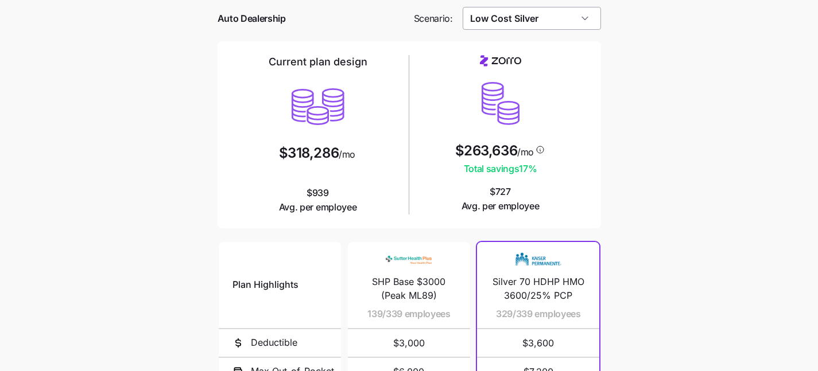
click at [558, 20] on input "Low Cost Silver" at bounding box center [531, 18] width 138 height 23
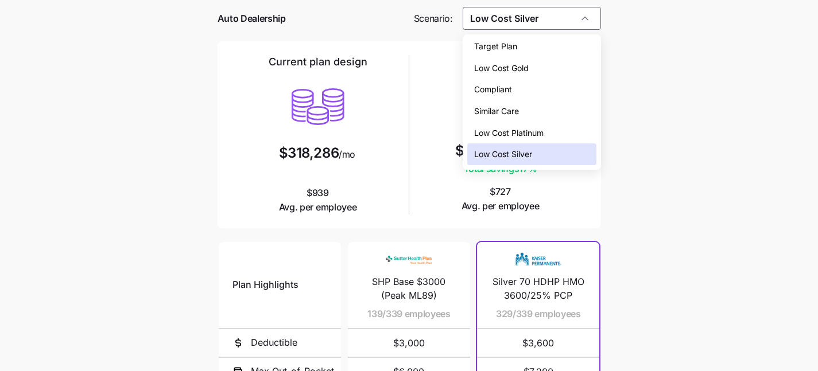
click at [555, 65] on div "Low Cost Gold" at bounding box center [531, 68] width 129 height 22
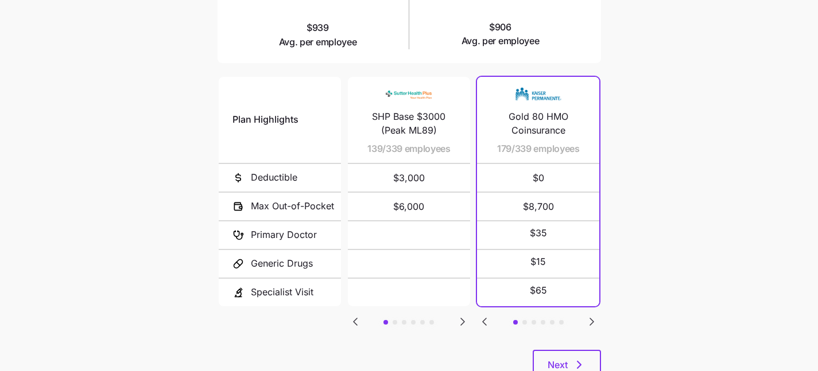
scroll to position [216, 0]
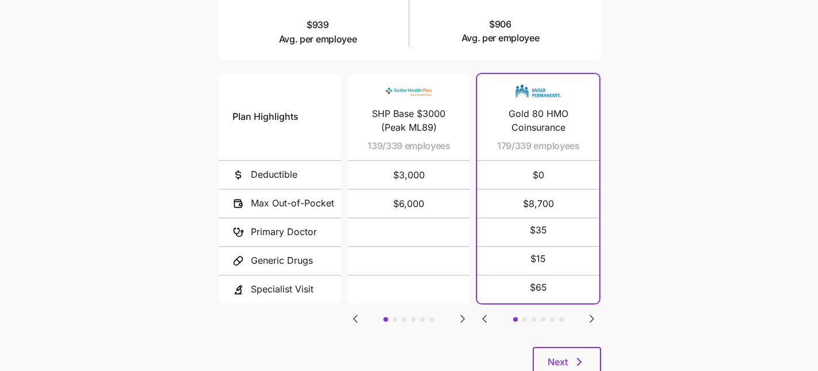
click at [589, 315] on icon "Go to next slide" at bounding box center [592, 319] width 14 height 14
click at [484, 316] on icon "Go to previous slide" at bounding box center [484, 319] width 3 height 7
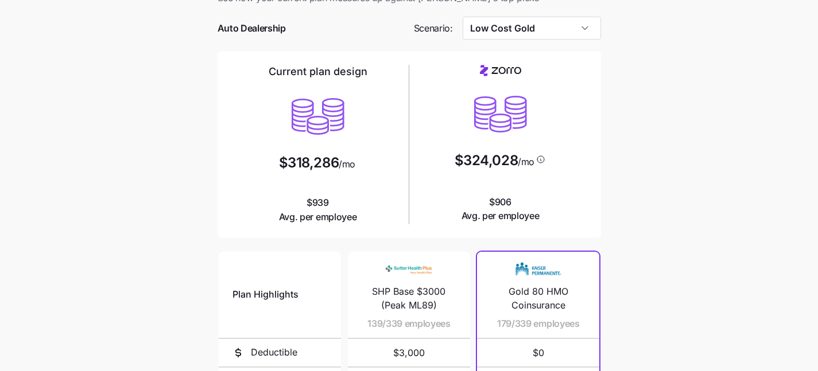
scroll to position [37, 0]
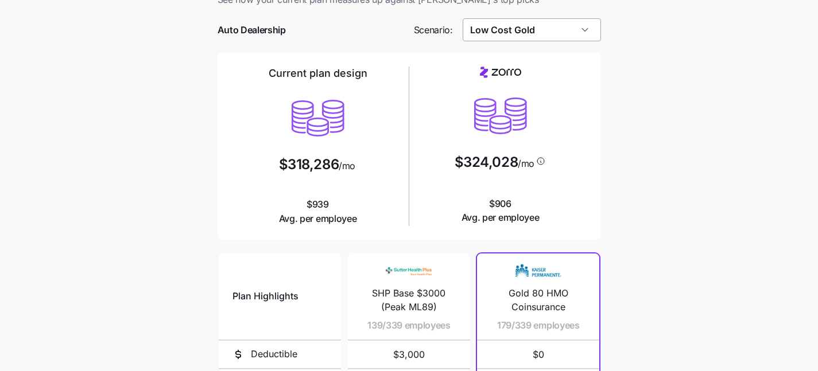
click at [527, 28] on input "Low Cost Gold" at bounding box center [531, 29] width 138 height 23
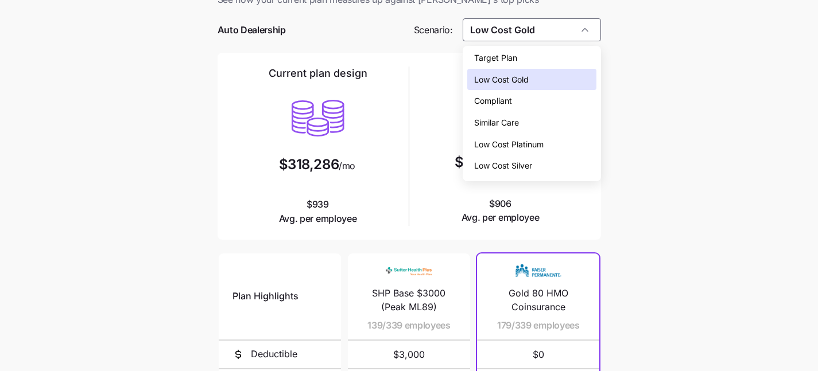
click at [532, 147] on span "Low Cost Platinum" at bounding box center [508, 144] width 69 height 13
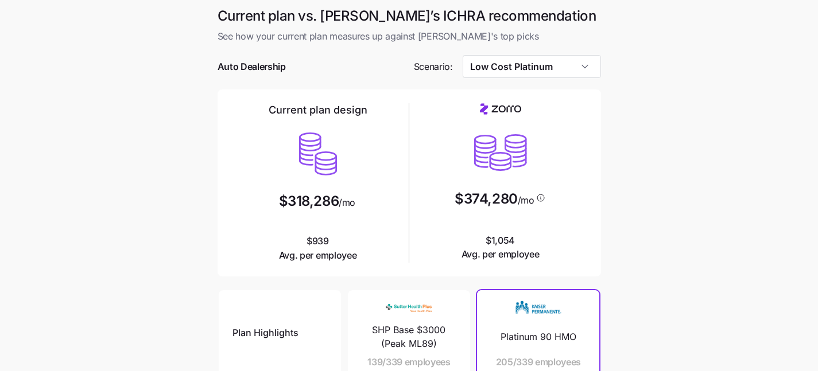
scroll to position [0, 0]
click at [569, 68] on input "Low Cost Platinum" at bounding box center [531, 66] width 138 height 23
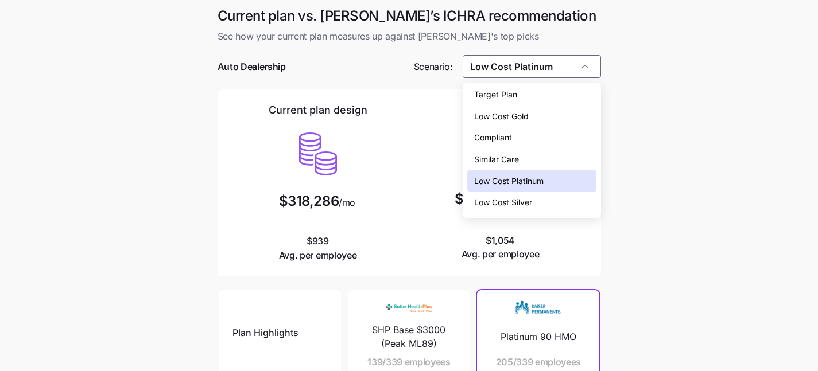
click at [543, 201] on div "Low Cost Silver" at bounding box center [531, 203] width 129 height 22
type input "Low Cost Silver"
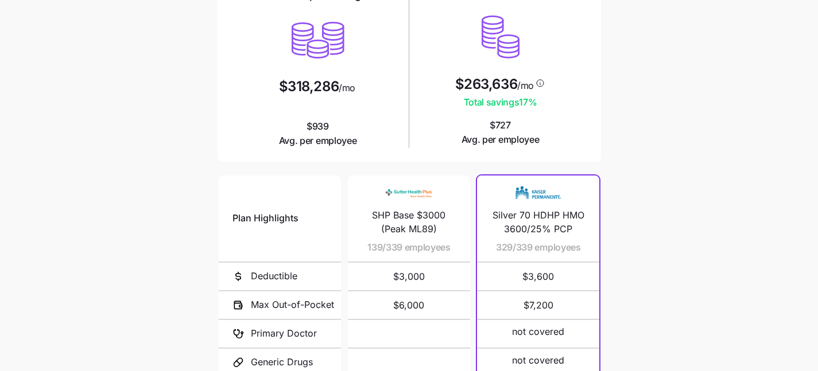
scroll to position [251, 0]
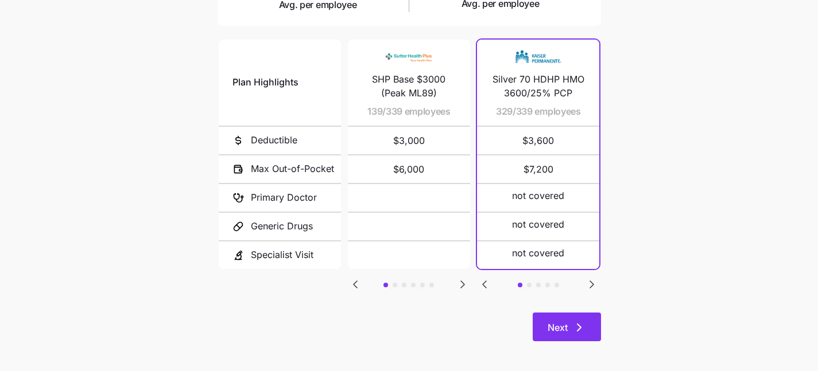
click at [574, 321] on icon "button" at bounding box center [579, 328] width 14 height 14
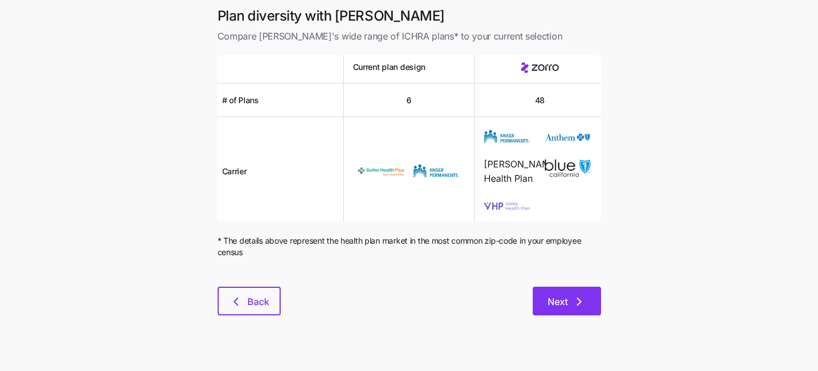
click at [557, 304] on span "Next" at bounding box center [557, 302] width 20 height 14
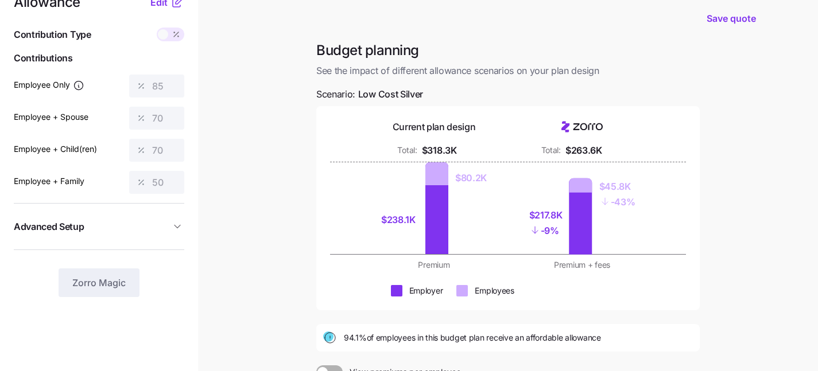
scroll to position [21, 0]
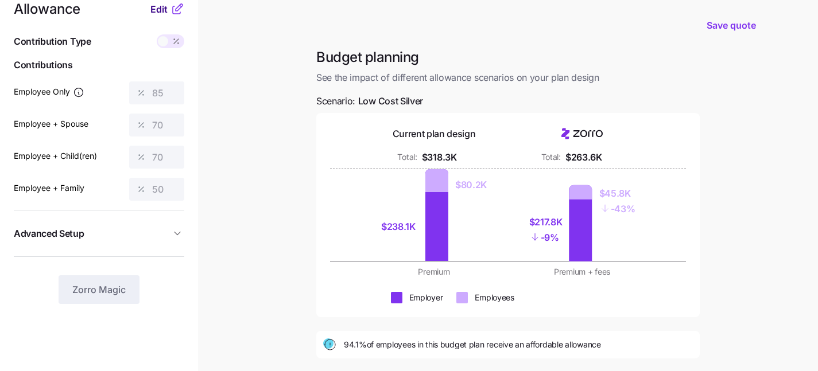
click at [160, 5] on span "Edit" at bounding box center [158, 9] width 17 height 14
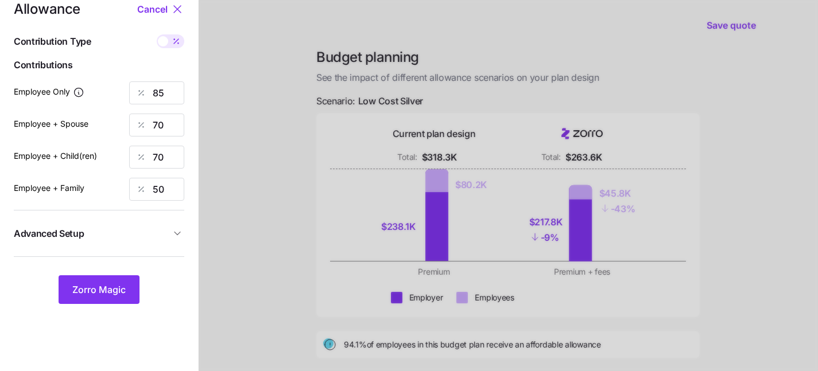
click at [207, 70] on div at bounding box center [508, 261] width 619 height 564
click at [156, 11] on span "Cancel" at bounding box center [152, 9] width 30 height 14
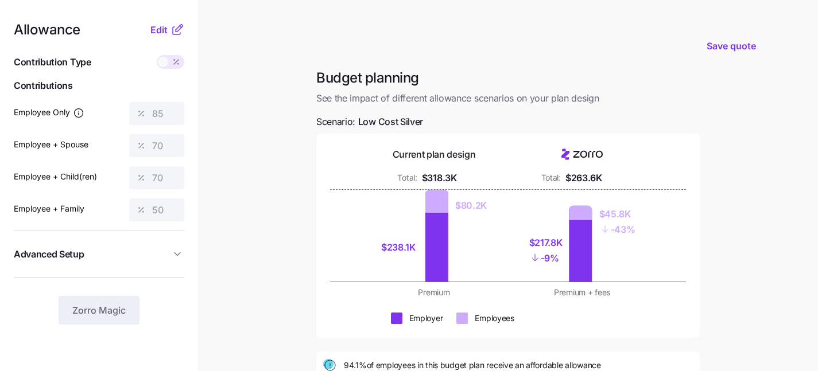
scroll to position [1, 0]
click at [158, 32] on span "Edit" at bounding box center [158, 29] width 17 height 14
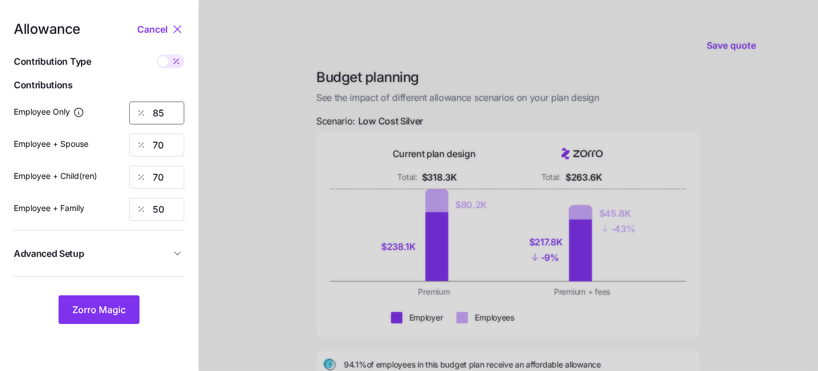
click at [170, 109] on input "85" at bounding box center [156, 113] width 55 height 23
type input "8"
type input "70"
click at [83, 313] on span "Zorro Magic" at bounding box center [98, 310] width 53 height 14
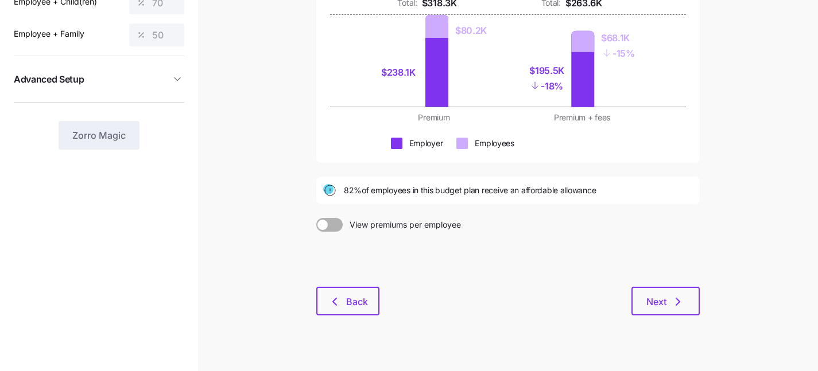
scroll to position [193, 0]
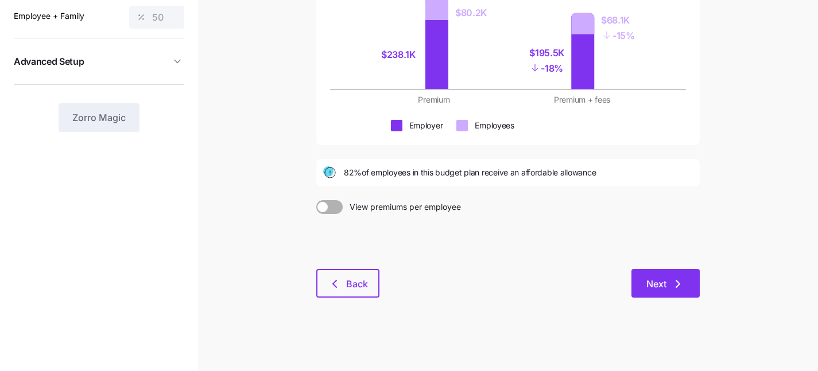
click at [660, 275] on button "Next" at bounding box center [665, 283] width 68 height 29
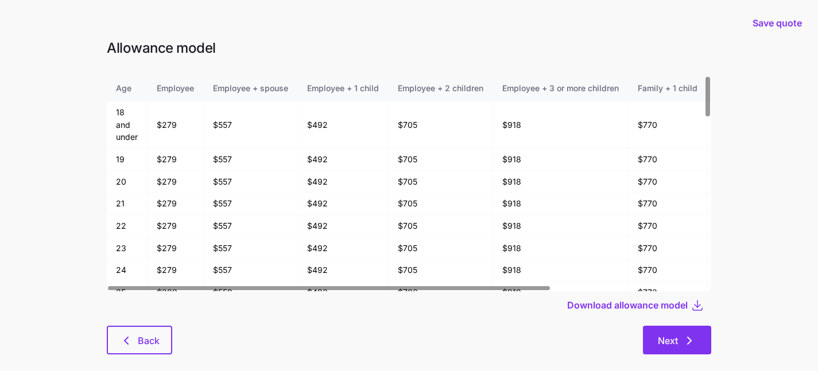
click at [679, 337] on span "Next" at bounding box center [677, 341] width 38 height 14
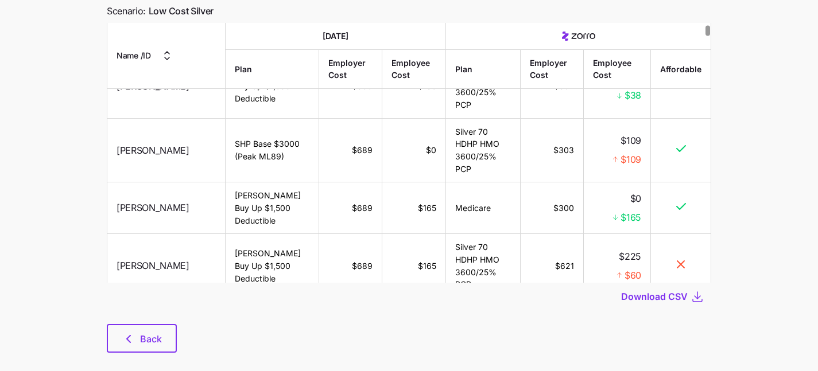
scroll to position [112, 0]
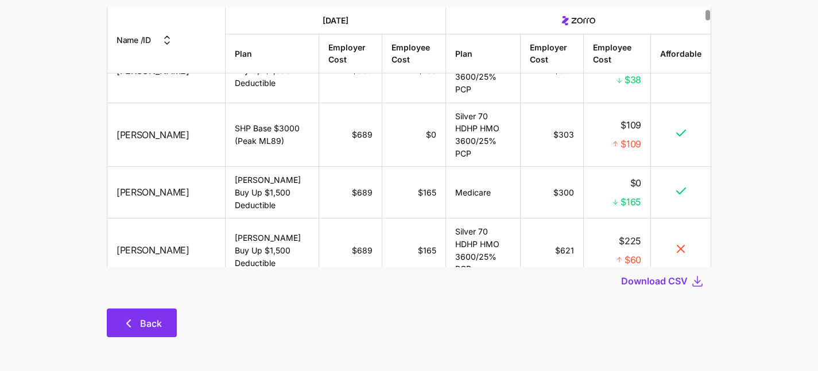
click at [138, 314] on button "Back" at bounding box center [142, 323] width 70 height 29
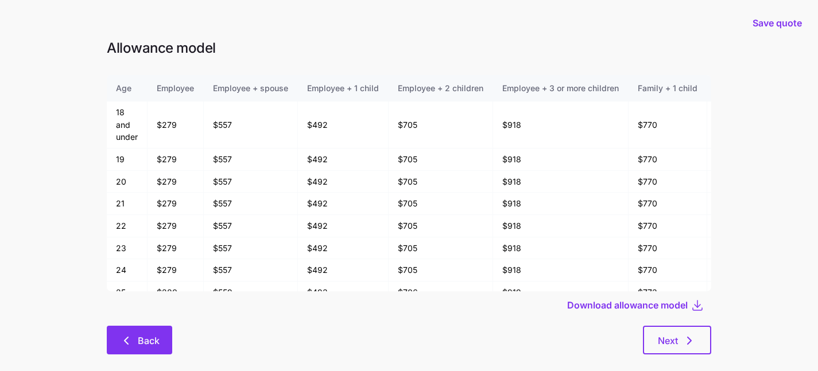
click at [149, 336] on span "Back" at bounding box center [149, 341] width 22 height 14
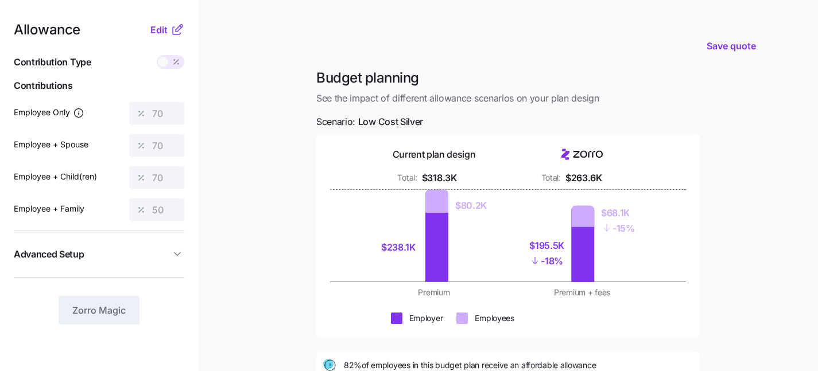
scroll to position [193, 0]
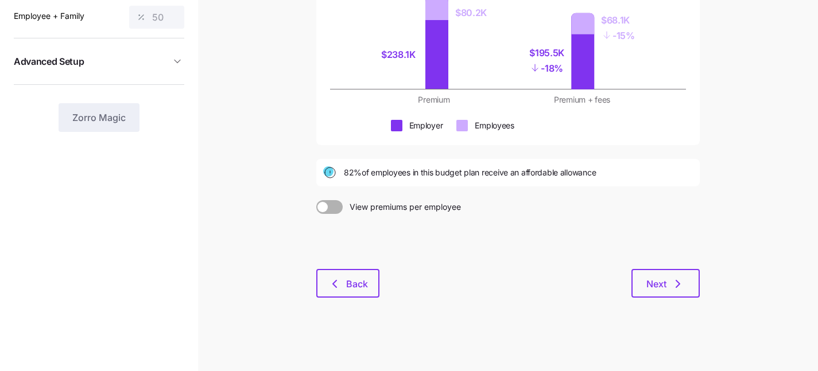
click at [329, 300] on div "Budget planning See the impact of different allowance scenarios on your plan de…" at bounding box center [508, 94] width 402 height 436
click at [332, 291] on button "Back" at bounding box center [347, 283] width 63 height 29
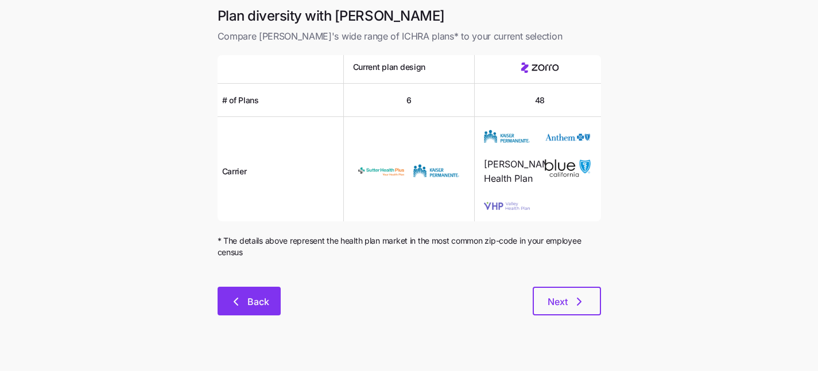
click at [255, 297] on span "Back" at bounding box center [258, 302] width 22 height 14
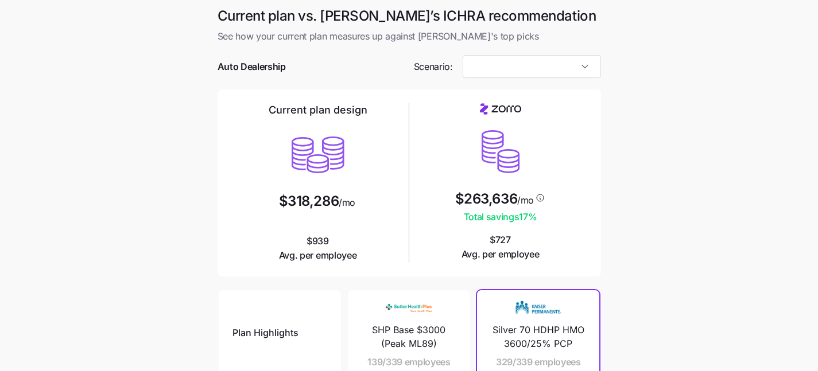
type input "Low Cost Silver"
click at [533, 68] on input "Low Cost Silver" at bounding box center [531, 66] width 138 height 23
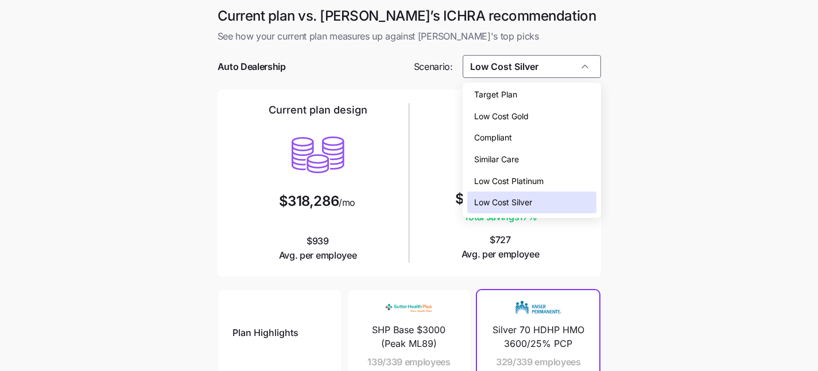
click at [541, 201] on div "Low Cost Silver" at bounding box center [531, 203] width 129 height 22
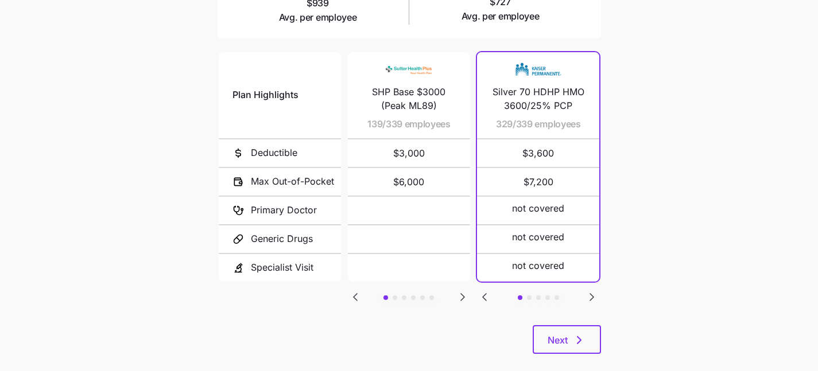
scroll to position [234, 0]
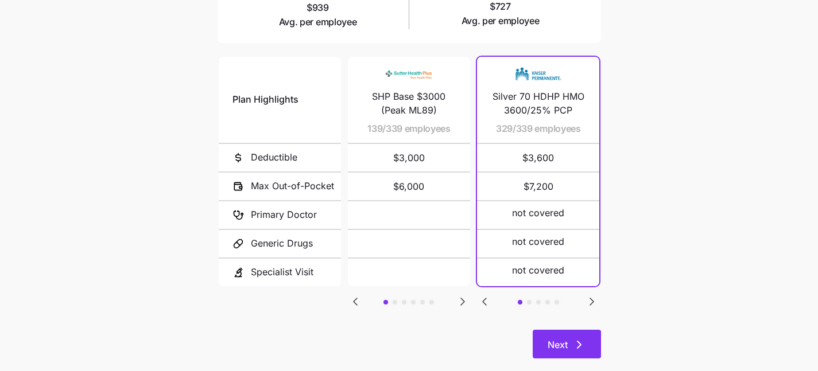
click at [573, 335] on button "Next" at bounding box center [567, 344] width 68 height 29
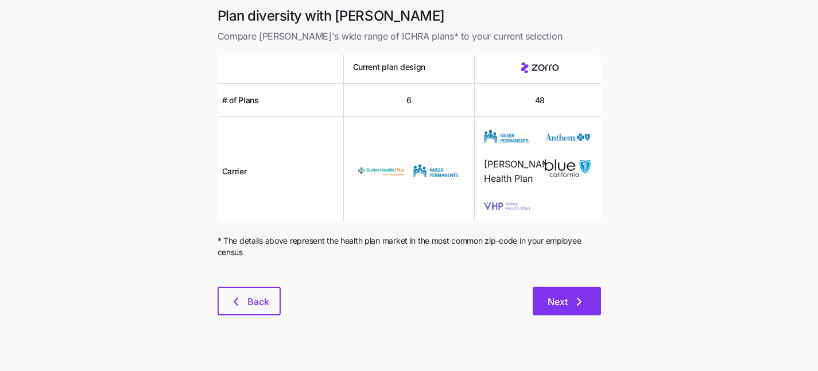
click at [566, 307] on span "Next" at bounding box center [557, 302] width 20 height 14
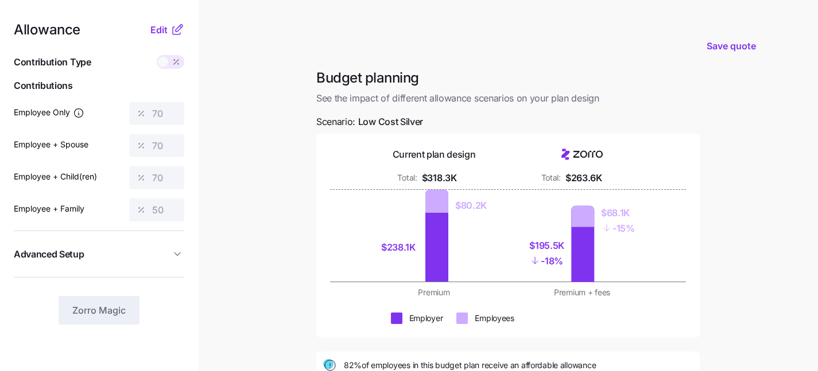
scroll to position [10, 0]
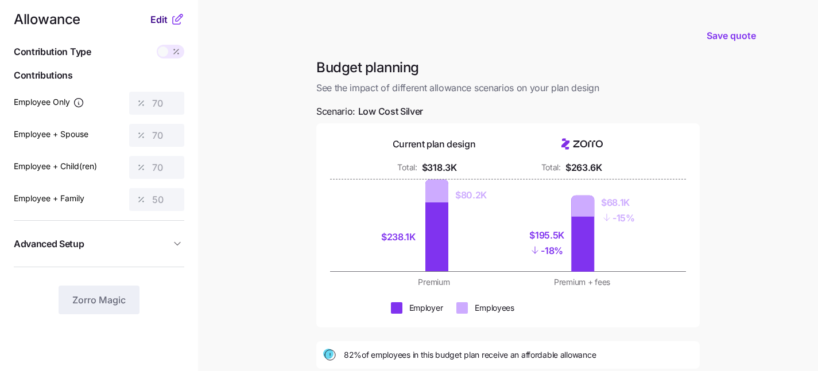
click at [162, 17] on span "Edit" at bounding box center [158, 20] width 17 height 14
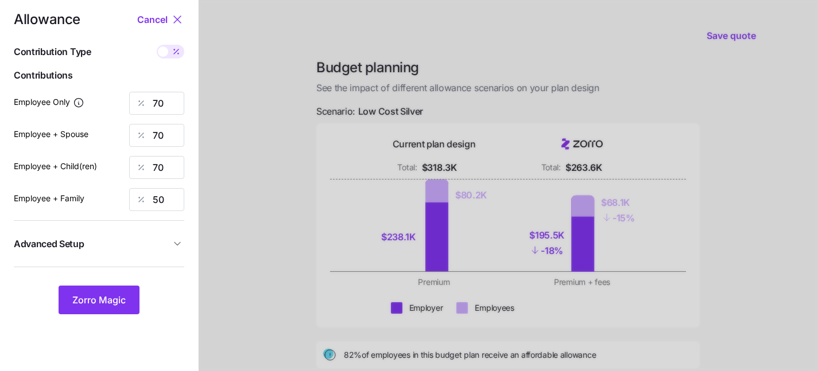
click at [247, 88] on div at bounding box center [508, 272] width 619 height 564
click at [166, 102] on input "70" at bounding box center [156, 103] width 55 height 23
type input "7"
type input "85"
click at [265, 212] on div at bounding box center [508, 272] width 619 height 564
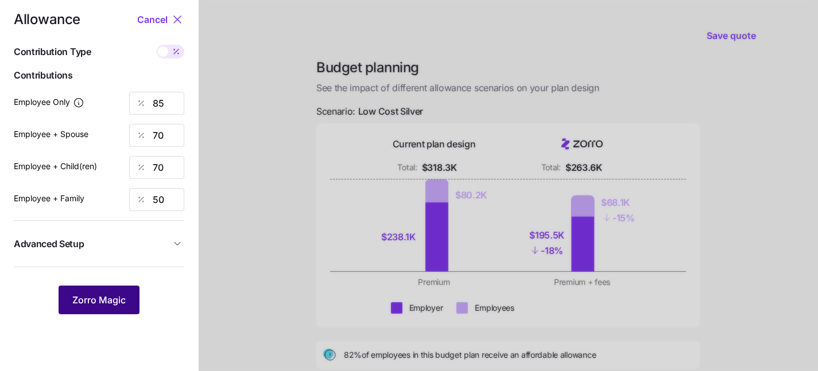
click at [111, 296] on span "Zorro Magic" at bounding box center [98, 300] width 53 height 14
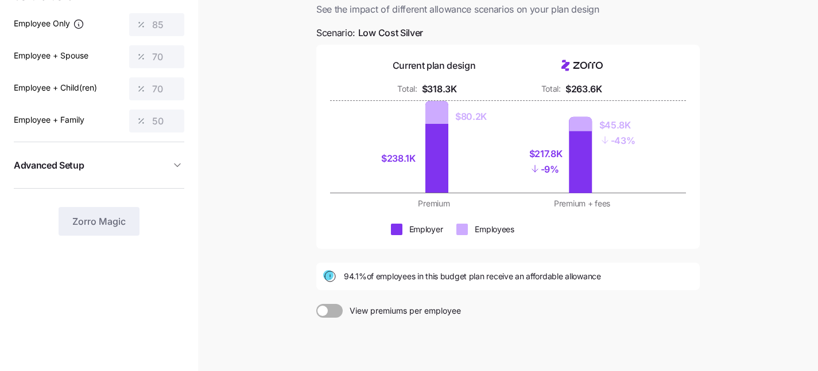
scroll to position [117, 0]
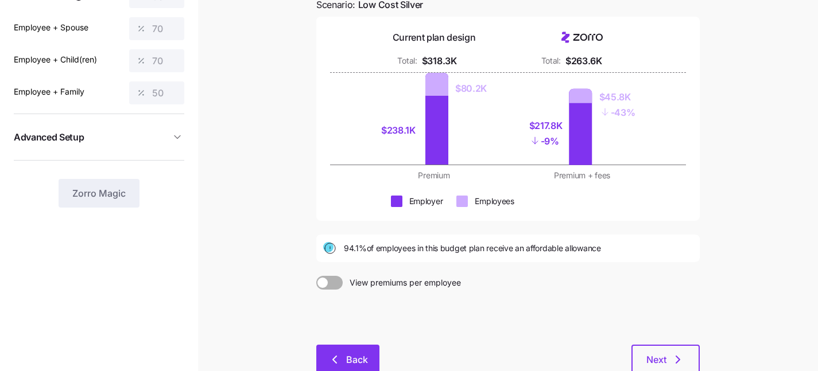
click at [363, 347] on button "Back" at bounding box center [347, 359] width 63 height 29
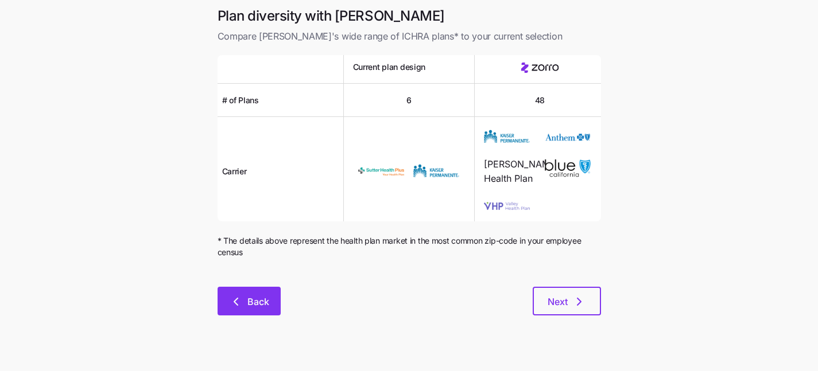
click at [239, 298] on icon "button" at bounding box center [236, 302] width 14 height 14
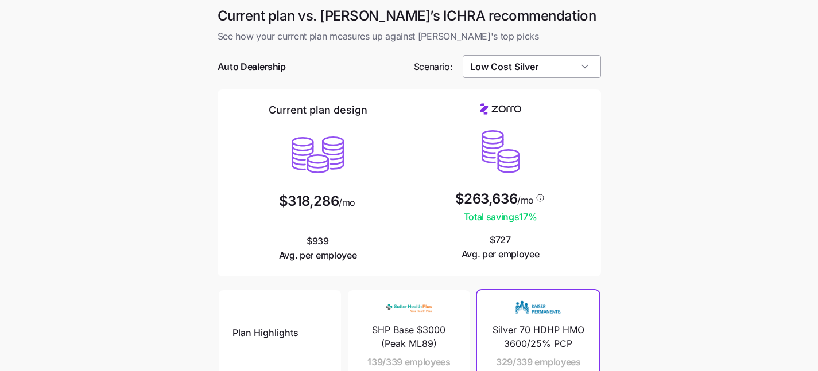
click at [557, 67] on input "Low Cost Silver" at bounding box center [531, 66] width 138 height 23
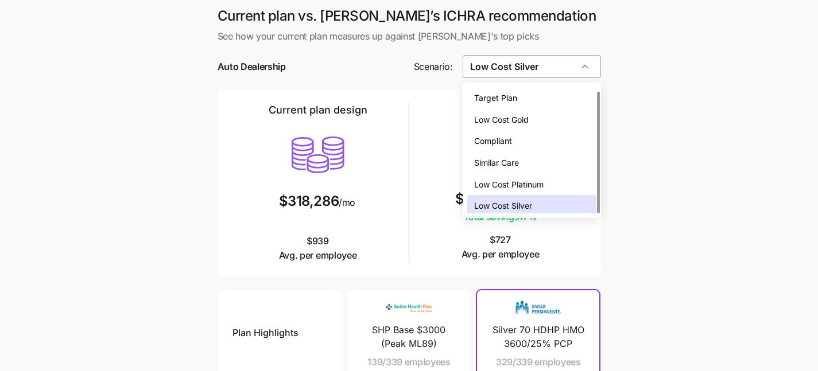
scroll to position [3, 0]
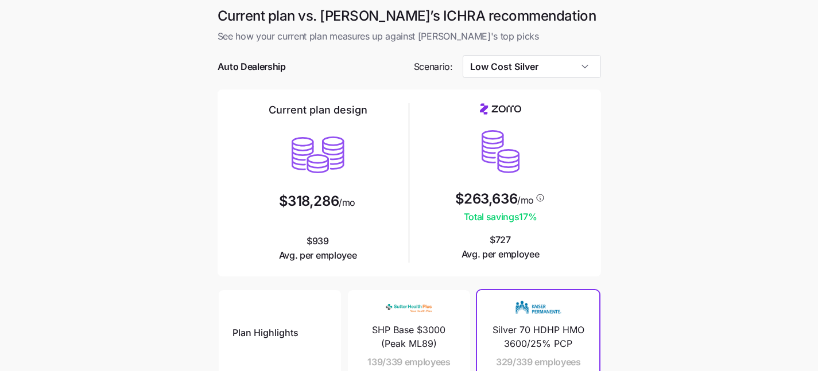
click at [643, 73] on main "Current plan vs. Zorro’s ICHRA recommendation See how your current plan measure…" at bounding box center [409, 313] width 818 height 627
click at [569, 63] on input "Low Cost Silver" at bounding box center [531, 66] width 138 height 23
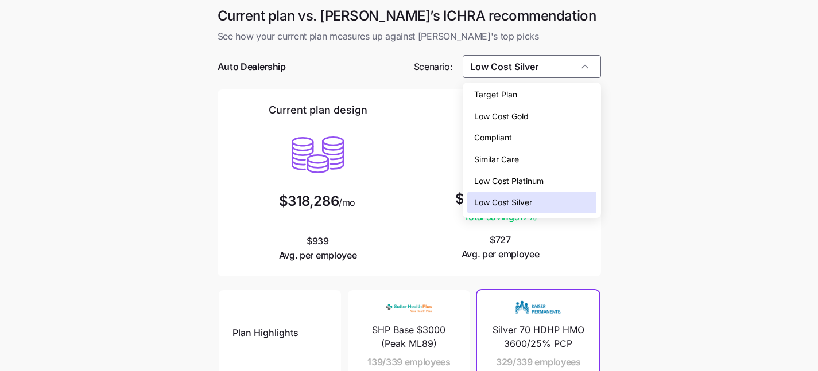
click at [561, 109] on div "Low Cost Gold" at bounding box center [531, 117] width 129 height 22
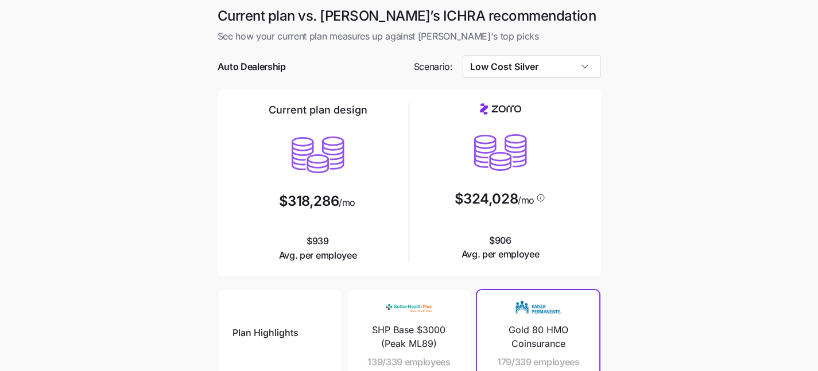
type input "Low Cost Gold"
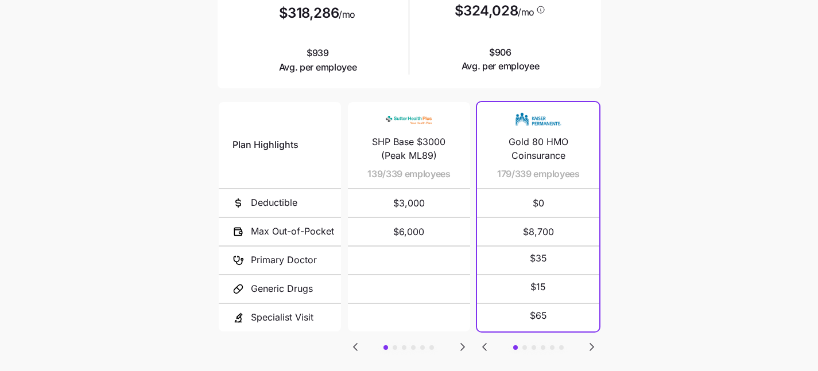
scroll to position [217, 0]
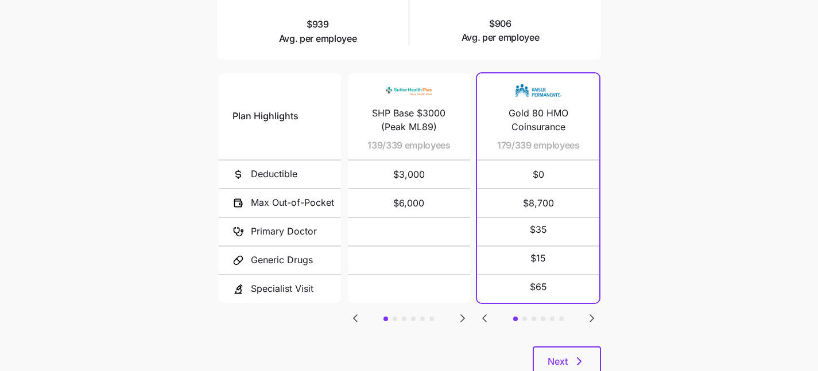
click at [593, 315] on icon "Go to next slide" at bounding box center [591, 318] width 3 height 7
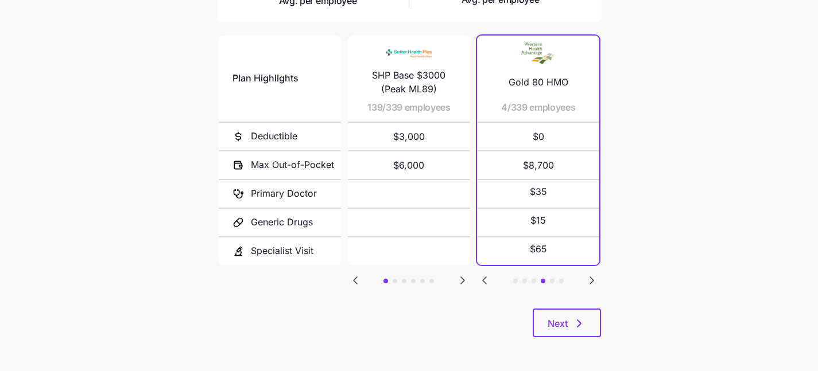
click at [465, 274] on icon "Go to next slide" at bounding box center [463, 281] width 14 height 14
click at [487, 277] on icon "Go to previous slide" at bounding box center [484, 281] width 14 height 14
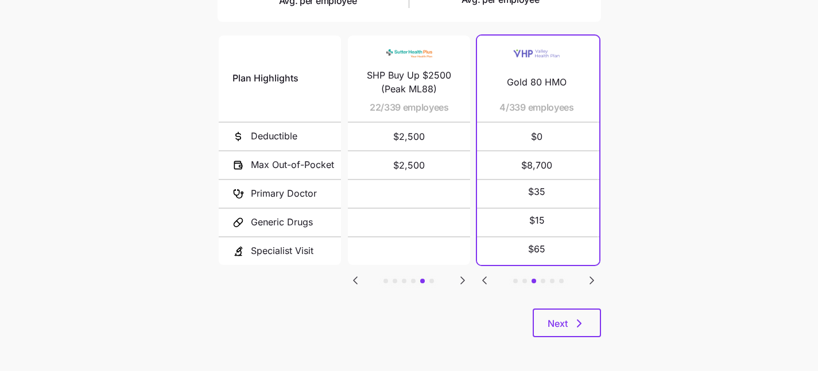
click at [487, 277] on icon "Go to previous slide" at bounding box center [484, 281] width 14 height 14
click at [594, 277] on icon "Go to next slide" at bounding box center [592, 281] width 14 height 14
click at [593, 277] on icon "Go to next slide" at bounding box center [591, 280] width 3 height 7
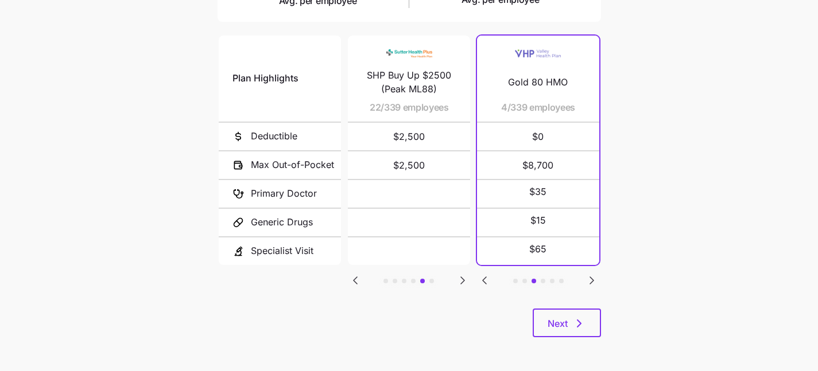
click at [593, 277] on icon "Go to next slide" at bounding box center [591, 280] width 3 height 7
click at [488, 278] on icon "Go to previous slide" at bounding box center [484, 281] width 14 height 14
click at [591, 278] on icon "Go to next slide" at bounding box center [591, 280] width 3 height 7
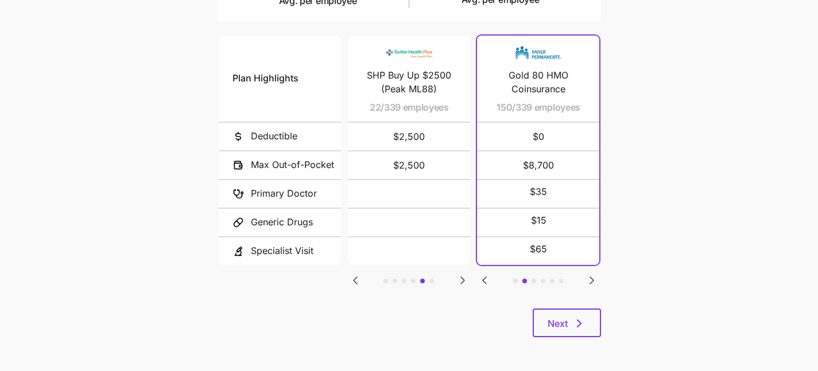
click at [591, 278] on icon "Go to next slide" at bounding box center [591, 280] width 3 height 7
click at [592, 278] on icon "Go to next slide" at bounding box center [591, 280] width 3 height 7
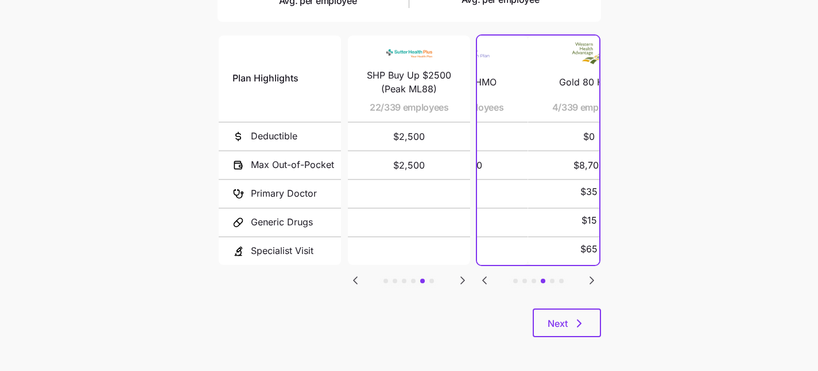
click at [592, 278] on icon "Go to next slide" at bounding box center [591, 280] width 3 height 7
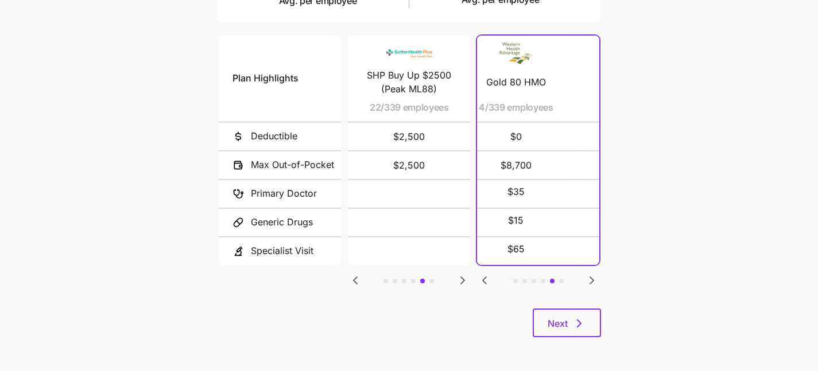
click at [592, 278] on icon "Go to next slide" at bounding box center [591, 280] width 3 height 7
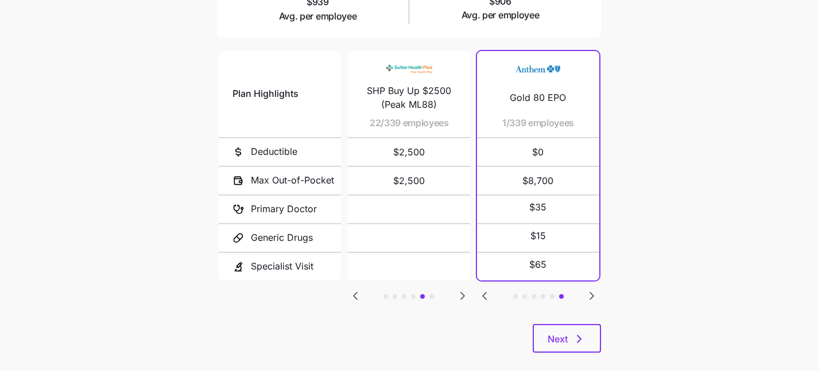
scroll to position [247, 0]
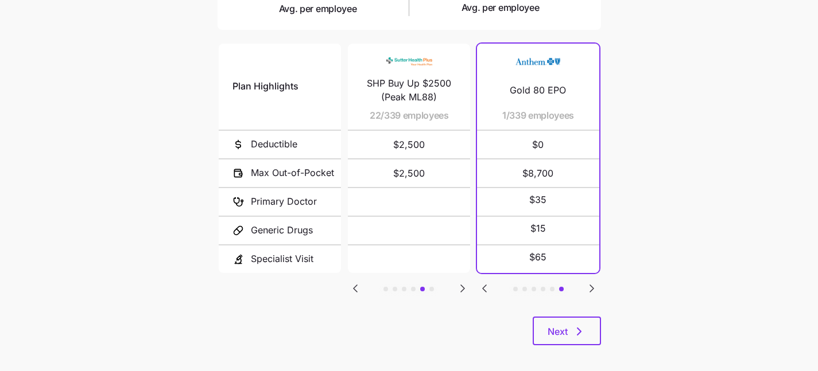
click at [354, 290] on icon "Go to previous slide" at bounding box center [355, 289] width 14 height 14
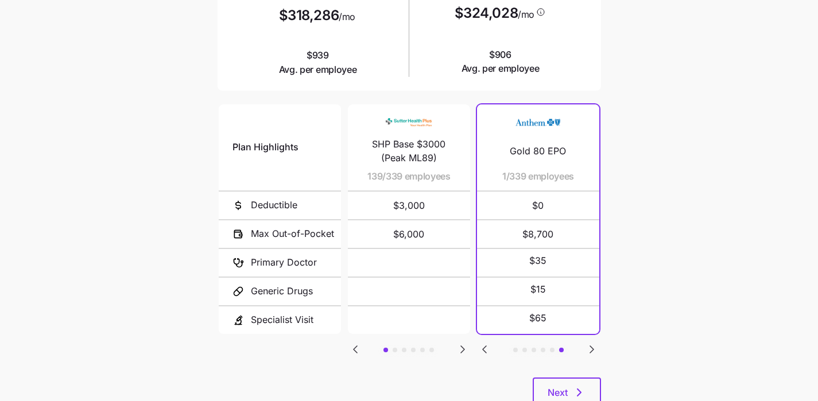
scroll to position [0, 0]
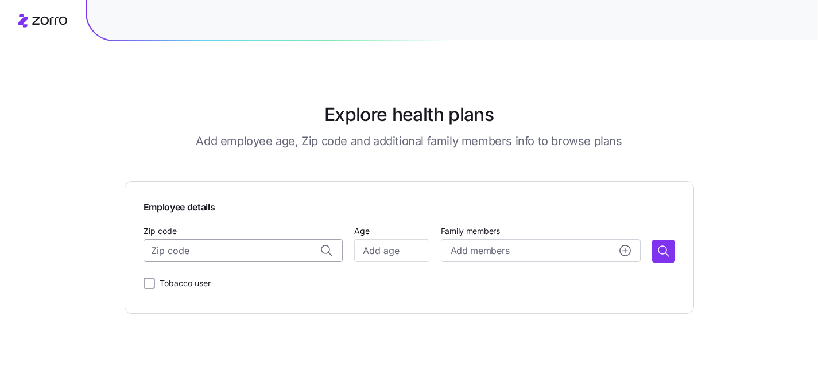
click at [232, 255] on input "Zip code" at bounding box center [243, 250] width 200 height 23
type input "94536"
click at [402, 251] on input "Age" at bounding box center [391, 250] width 75 height 23
type input "30"
click at [662, 255] on icon "button" at bounding box center [663, 251] width 14 height 14
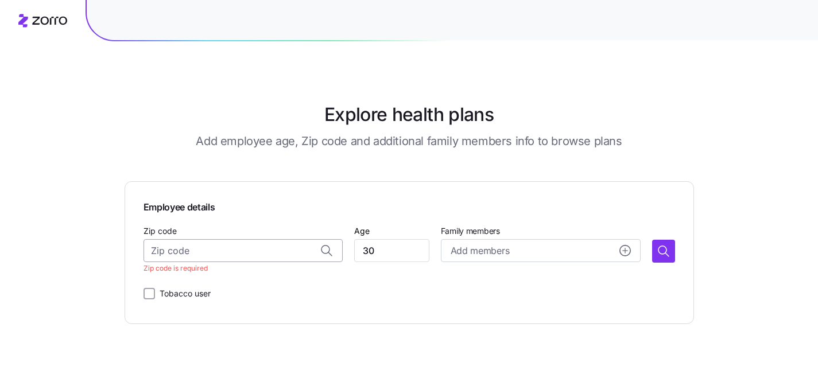
click at [277, 248] on input "Zip code" at bounding box center [243, 250] width 200 height 23
click at [215, 253] on input "Zip code" at bounding box center [243, 250] width 200 height 23
click at [226, 283] on span "95010, [GEOGRAPHIC_DATA], [GEOGRAPHIC_DATA]" at bounding box center [254, 281] width 161 height 14
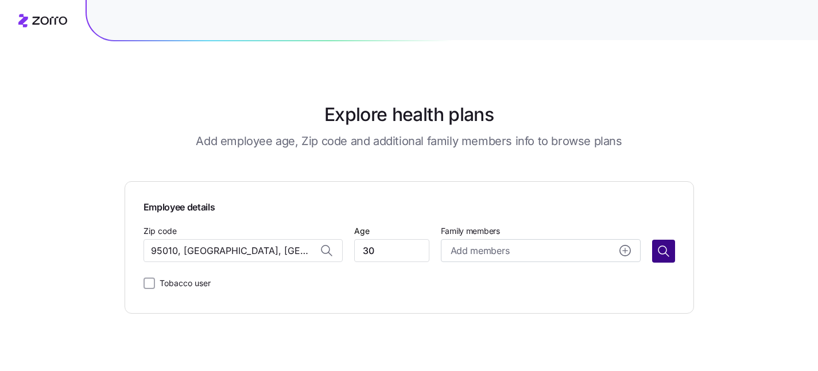
type input "95010, [GEOGRAPHIC_DATA], [GEOGRAPHIC_DATA]"
click at [657, 249] on icon "button" at bounding box center [663, 251] width 14 height 14
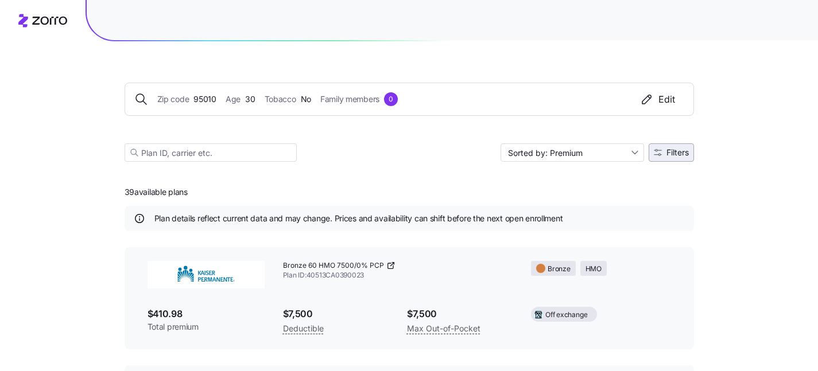
click at [666, 149] on span "Filters" at bounding box center [677, 153] width 22 height 8
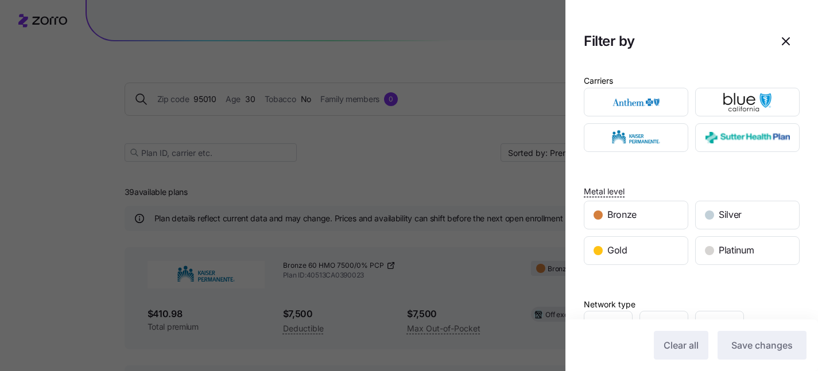
click at [96, 185] on div at bounding box center [409, 185] width 818 height 371
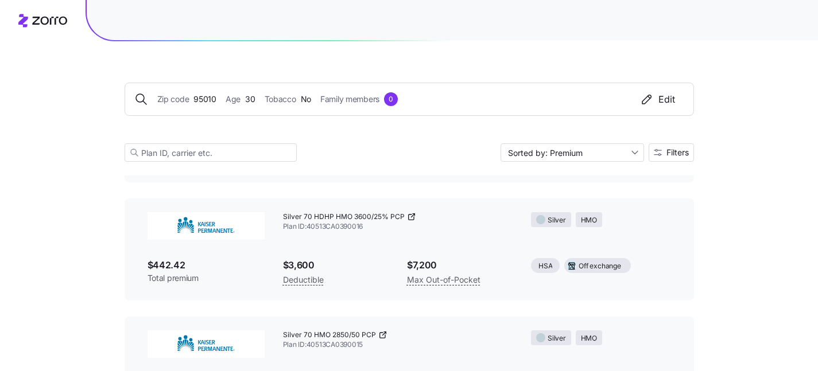
scroll to position [587, 0]
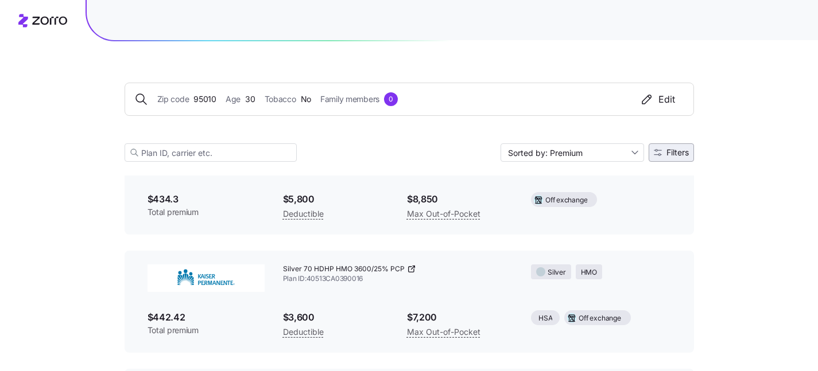
click at [677, 158] on button "Filters" at bounding box center [670, 152] width 45 height 18
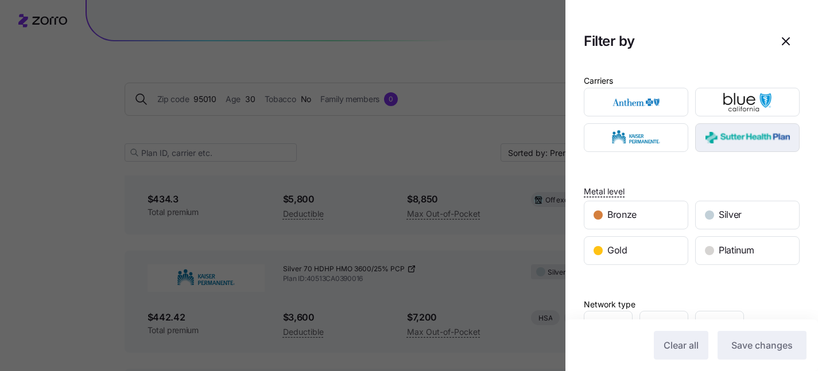
click at [736, 138] on img "button" at bounding box center [747, 137] width 84 height 23
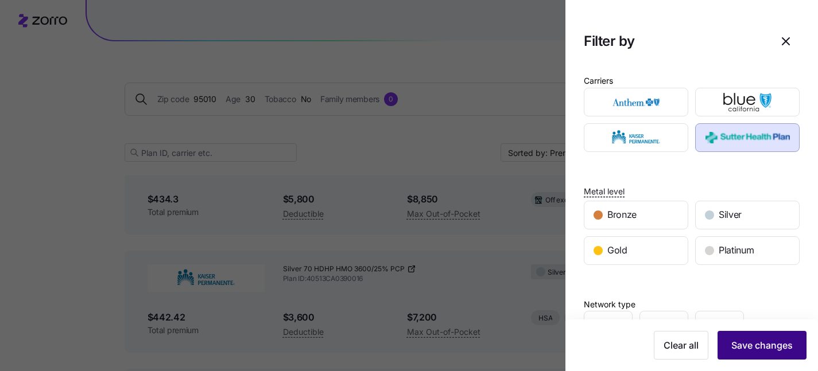
click at [771, 332] on button "Save changes" at bounding box center [761, 345] width 89 height 29
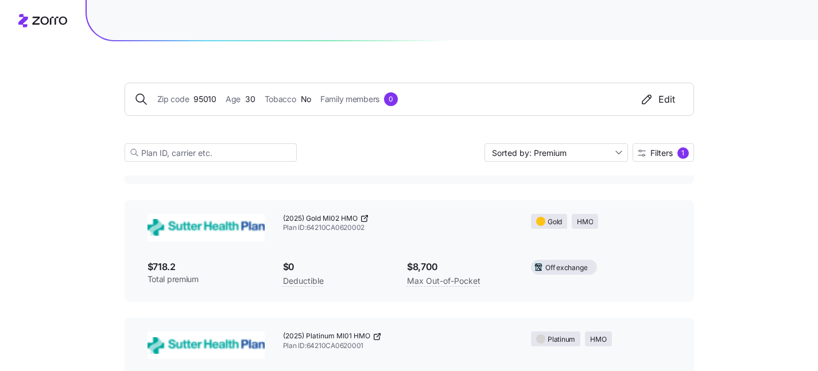
scroll to position [282, 0]
